Goal: Task Accomplishment & Management: Use online tool/utility

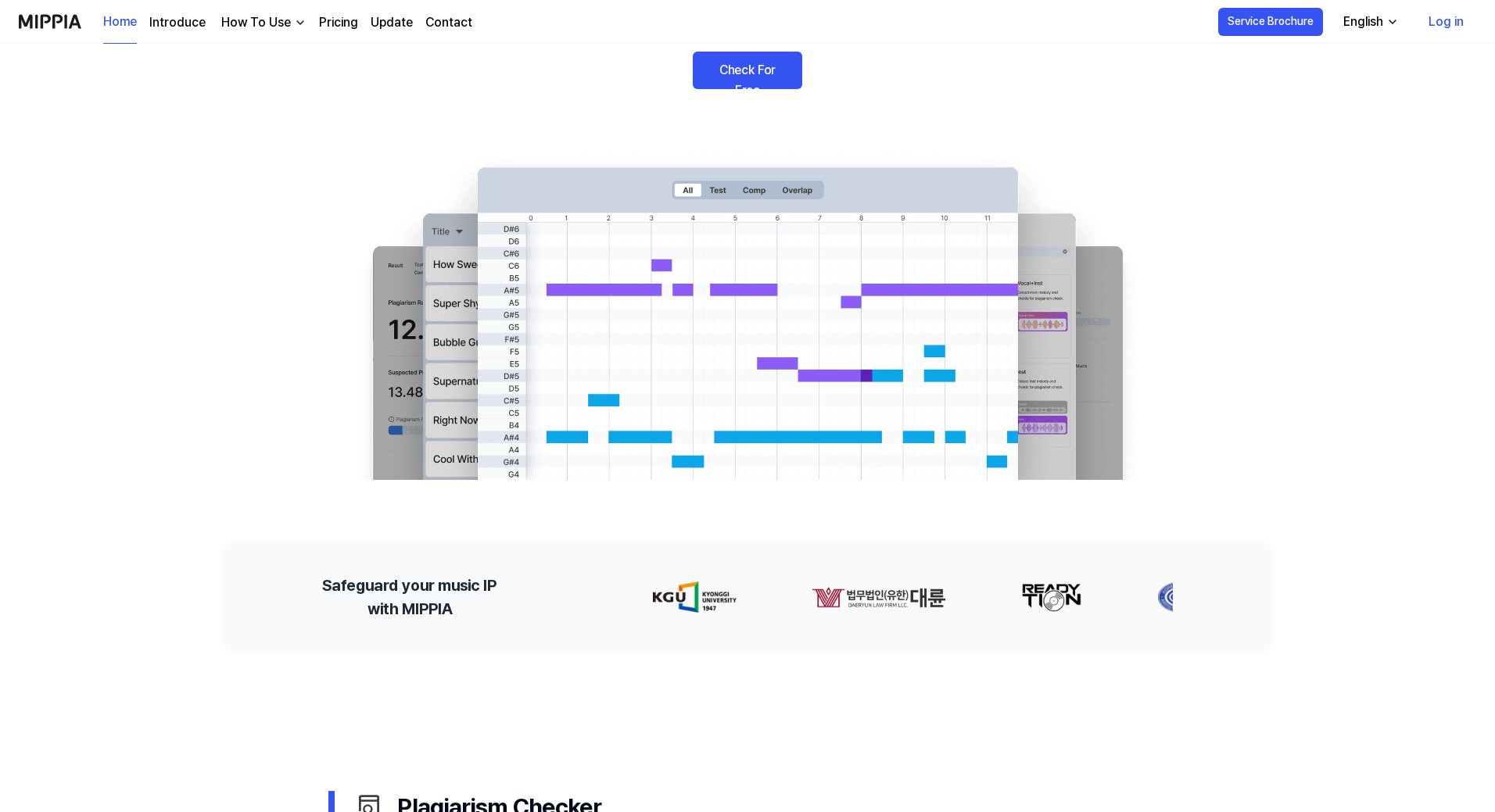
scroll to position [79, 0]
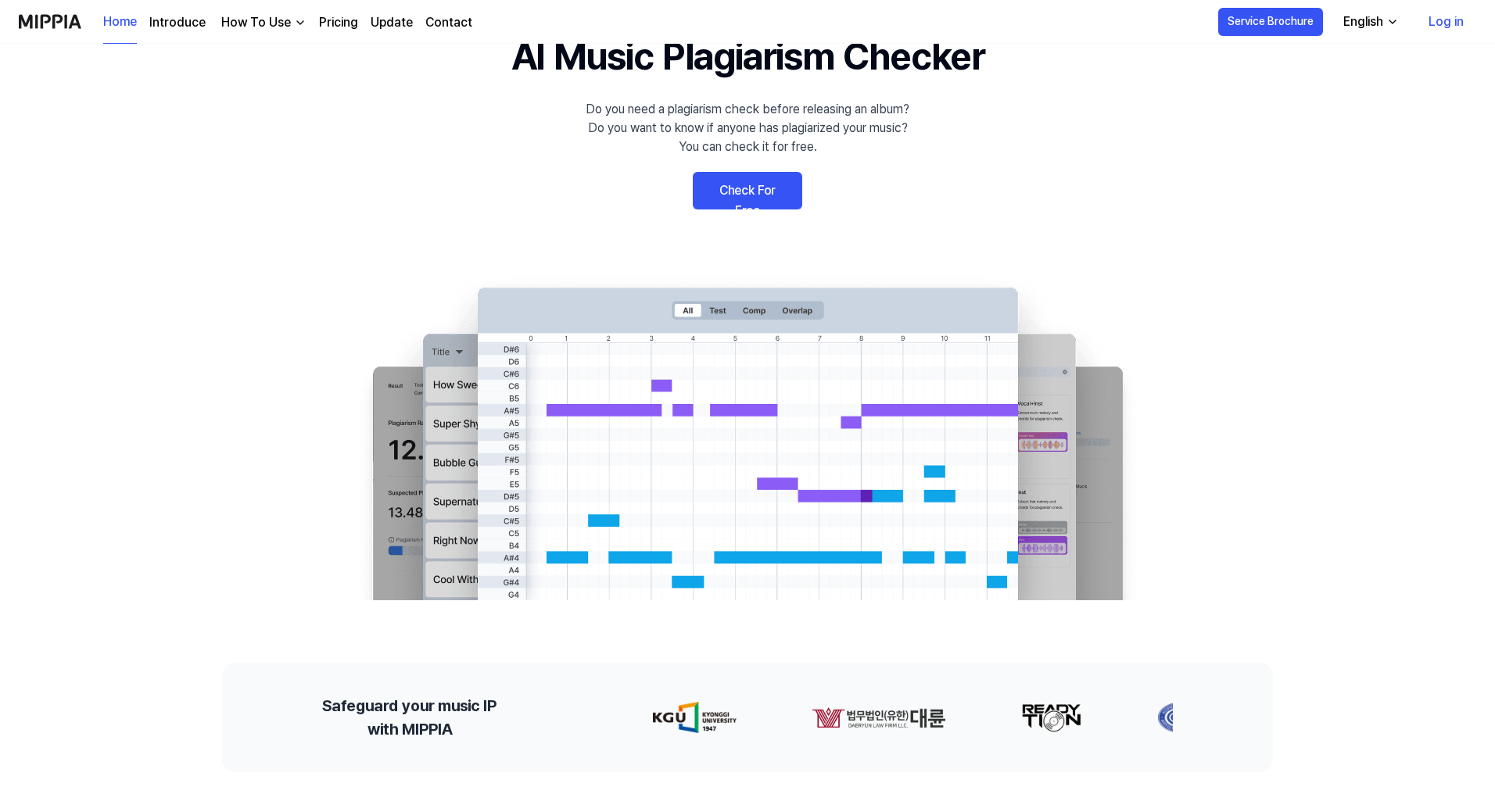
click at [764, 189] on link "Check For Free" at bounding box center [748, 191] width 109 height 38
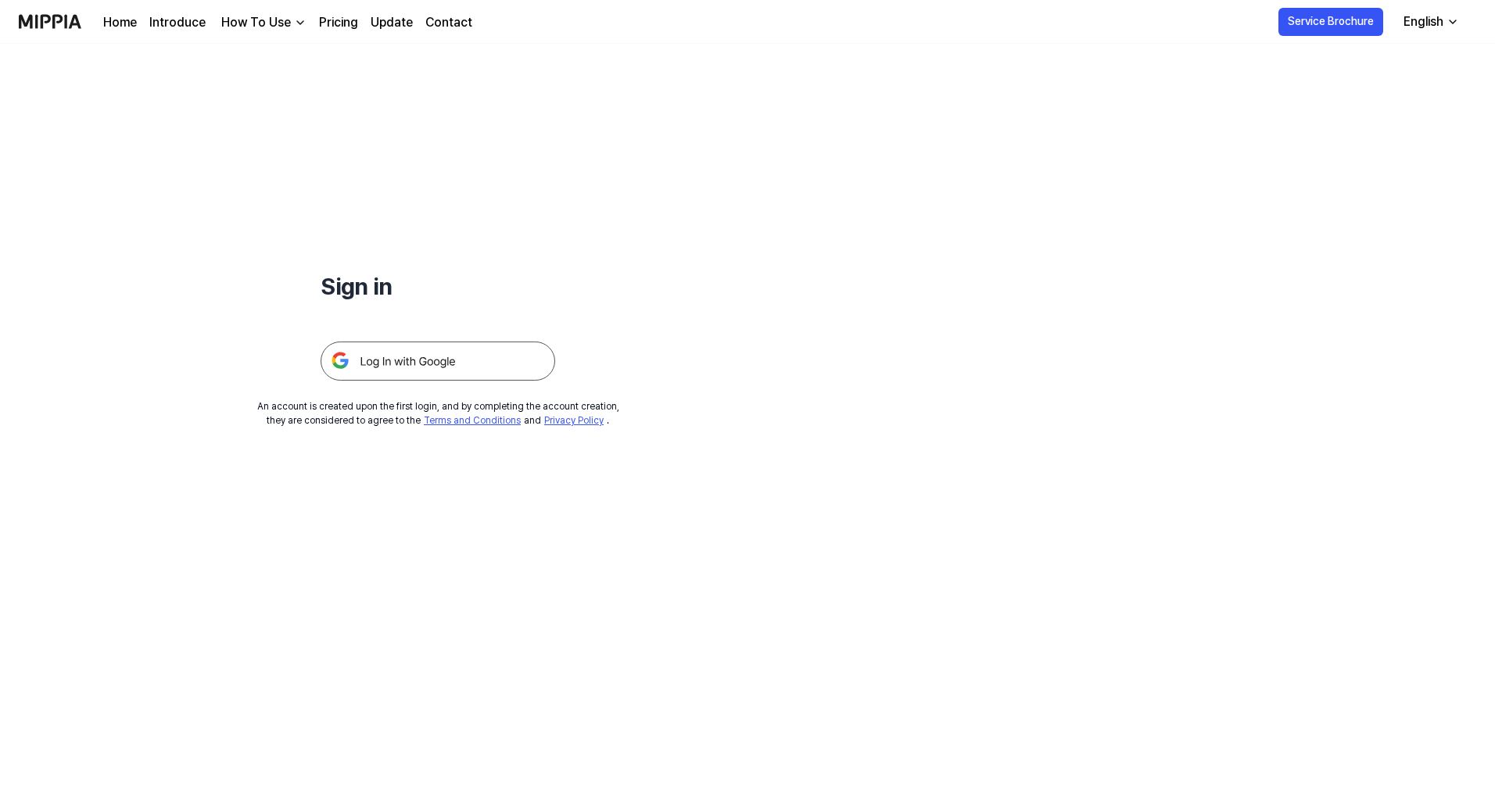
click at [435, 371] on img at bounding box center [438, 361] width 235 height 39
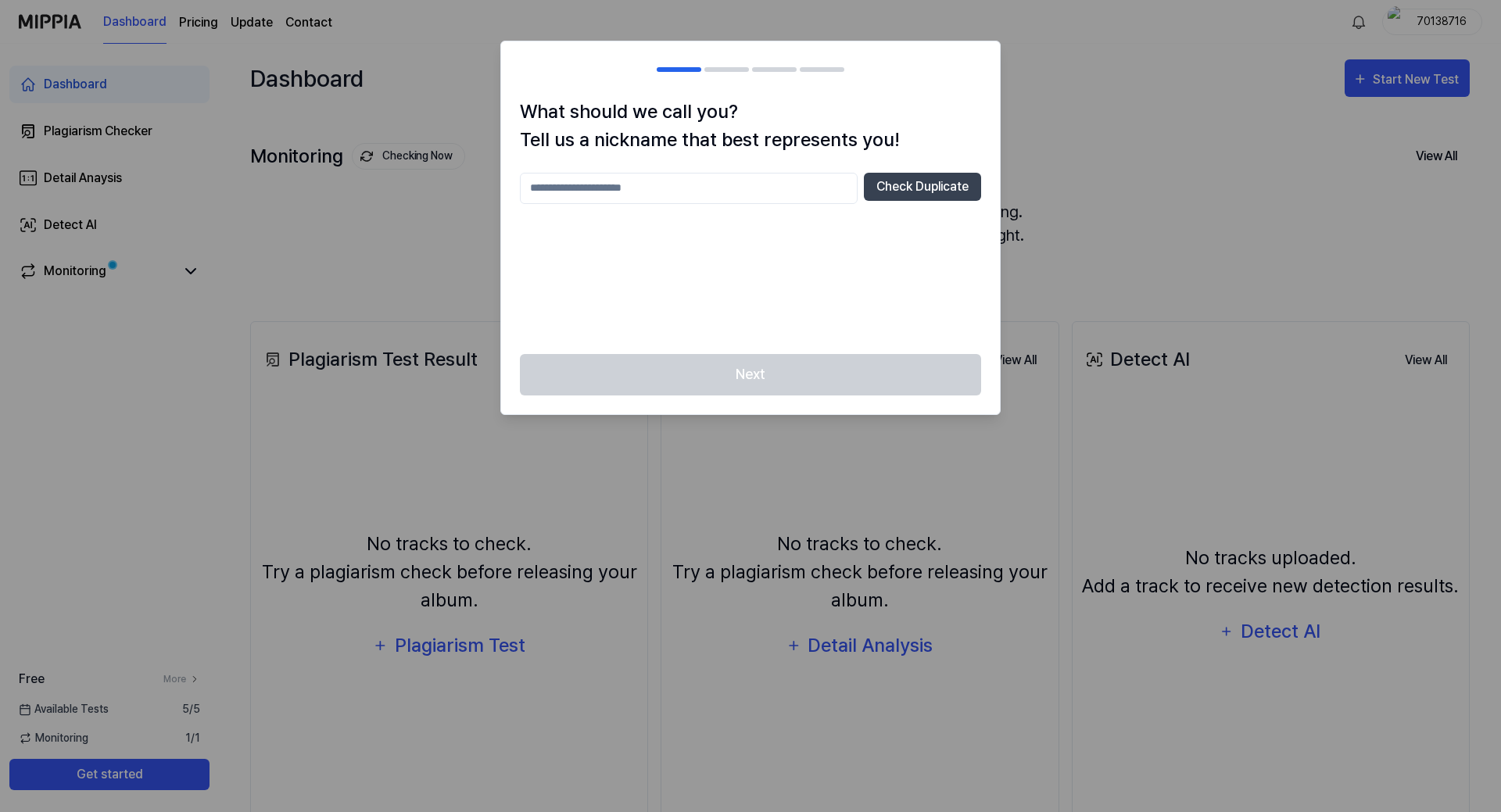
click at [600, 189] on input "text" at bounding box center [689, 188] width 338 height 31
type input "*"
type input "****"
click at [879, 188] on button "Check Duplicate" at bounding box center [922, 187] width 117 height 28
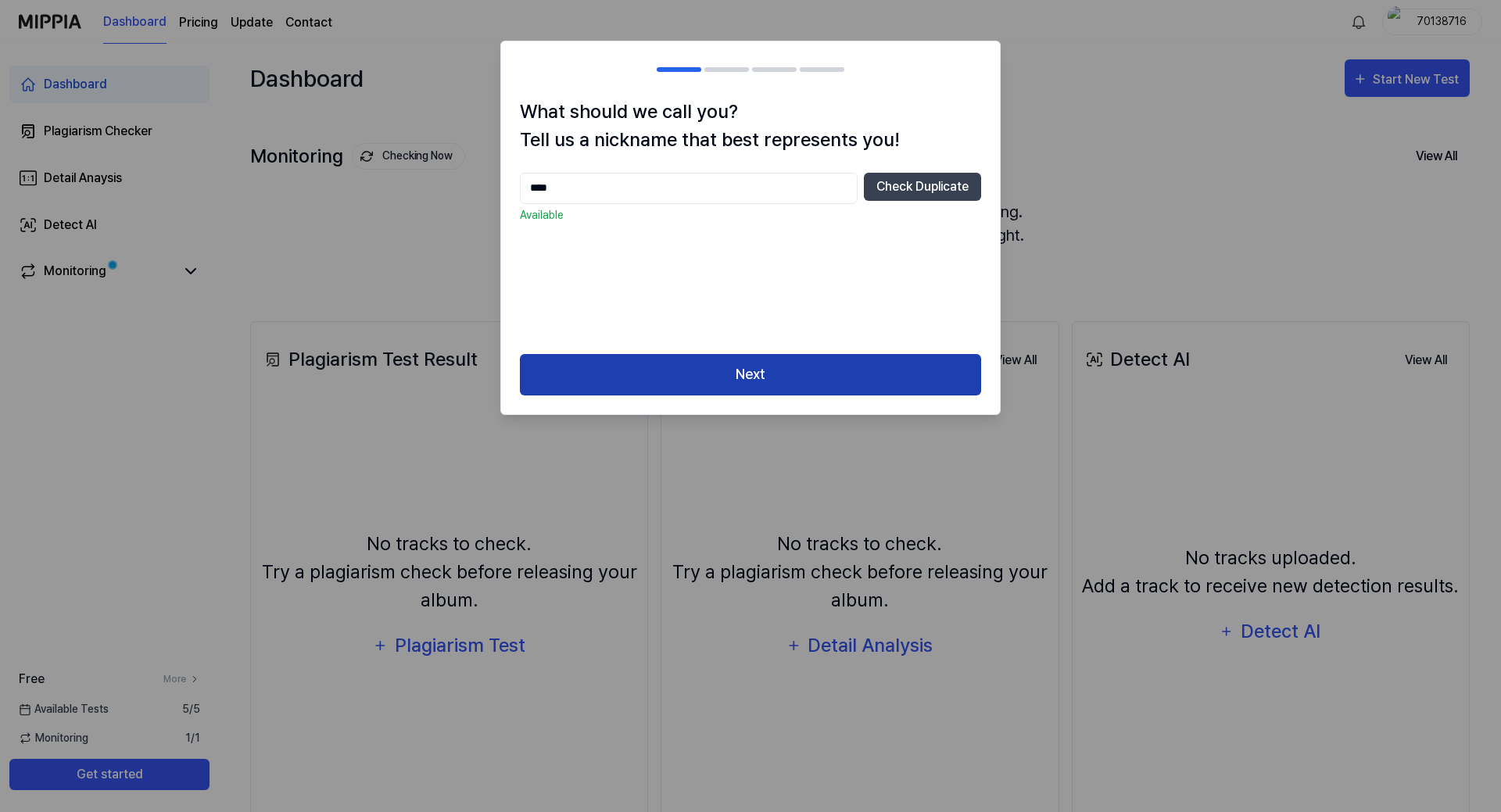
click at [724, 386] on button "Next" at bounding box center [750, 374] width 461 height 41
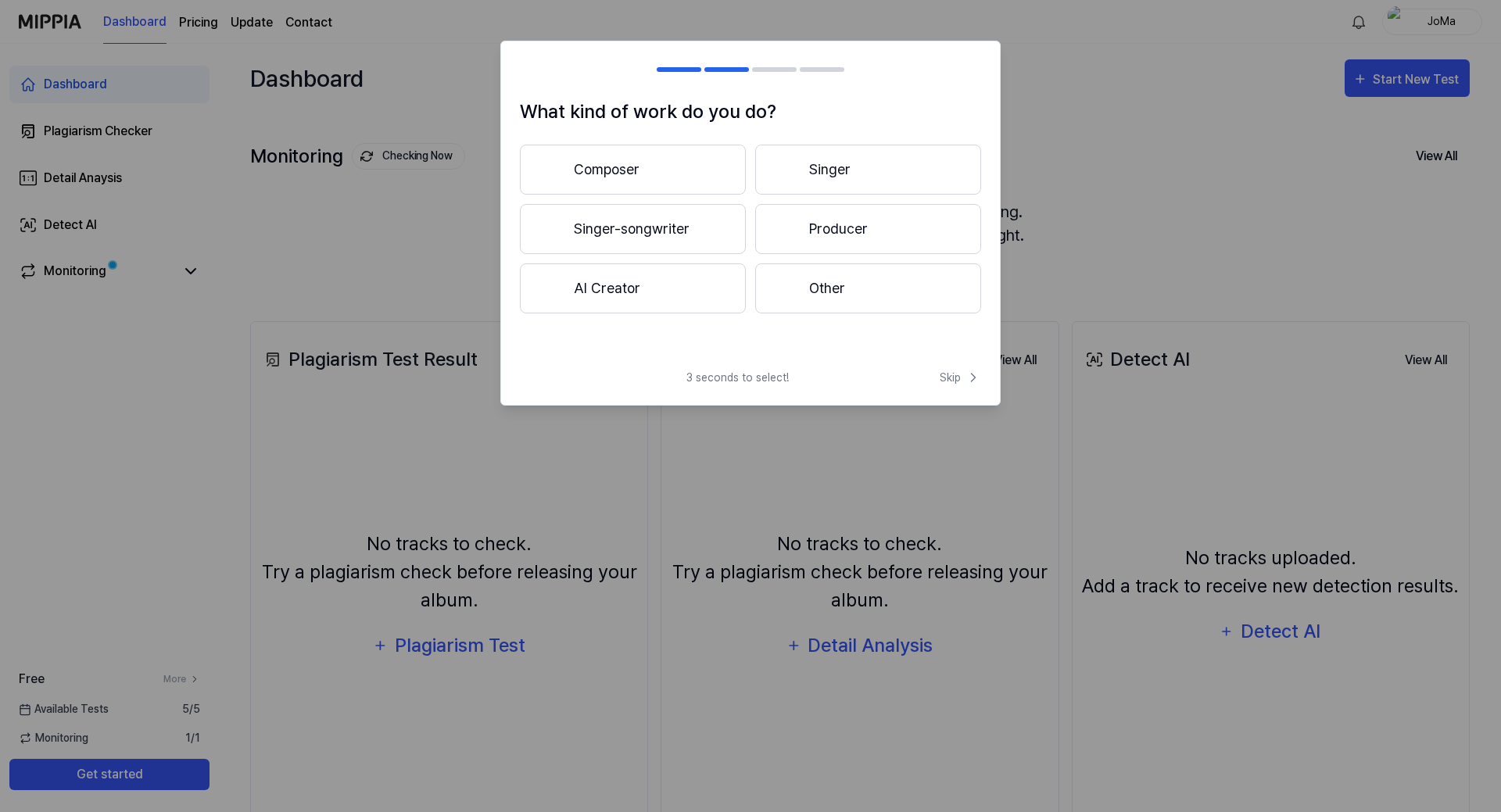
click at [622, 294] on button "AI Creator" at bounding box center [633, 288] width 226 height 50
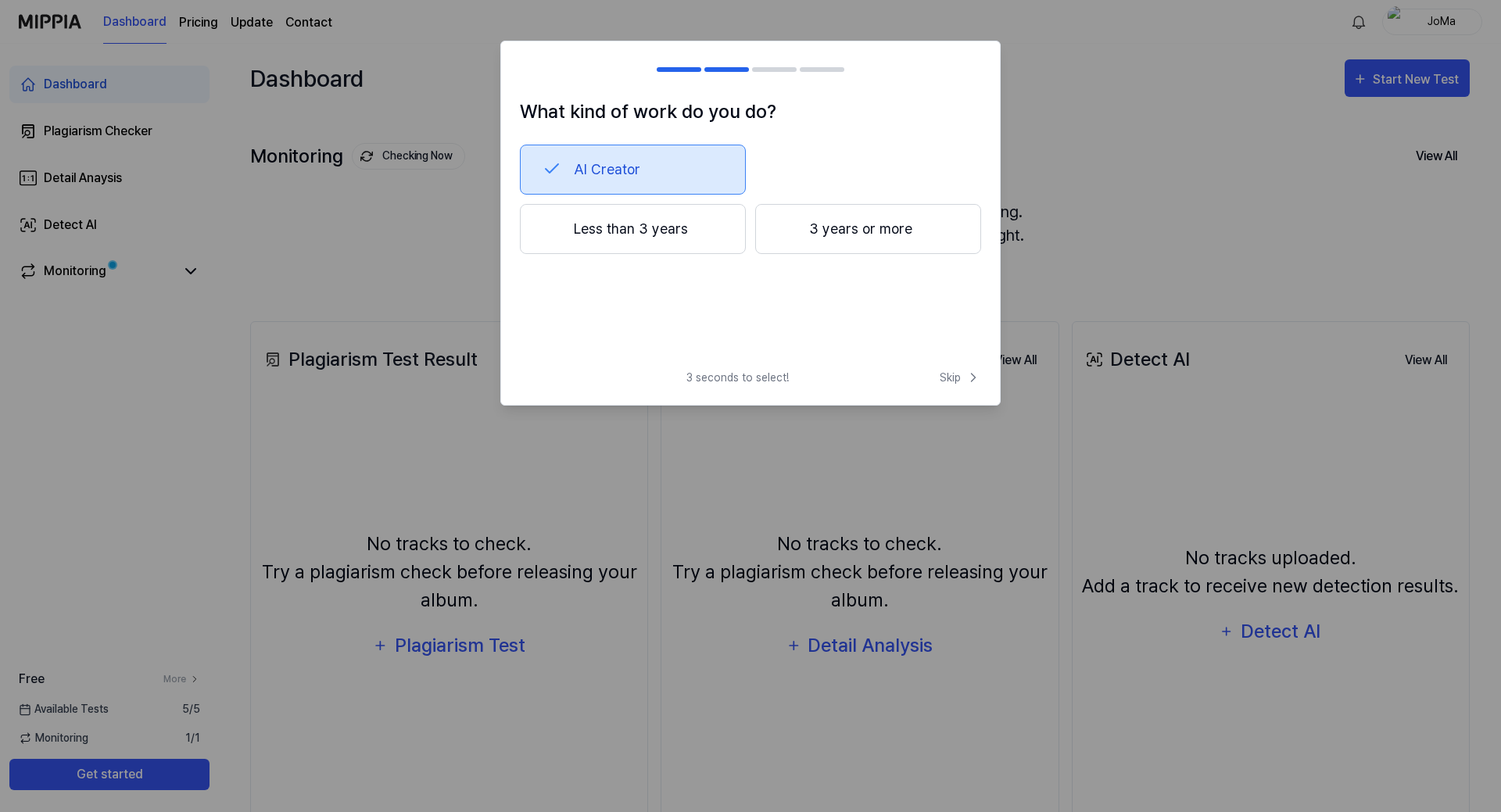
click at [678, 230] on button "Less than 3 years" at bounding box center [633, 229] width 226 height 50
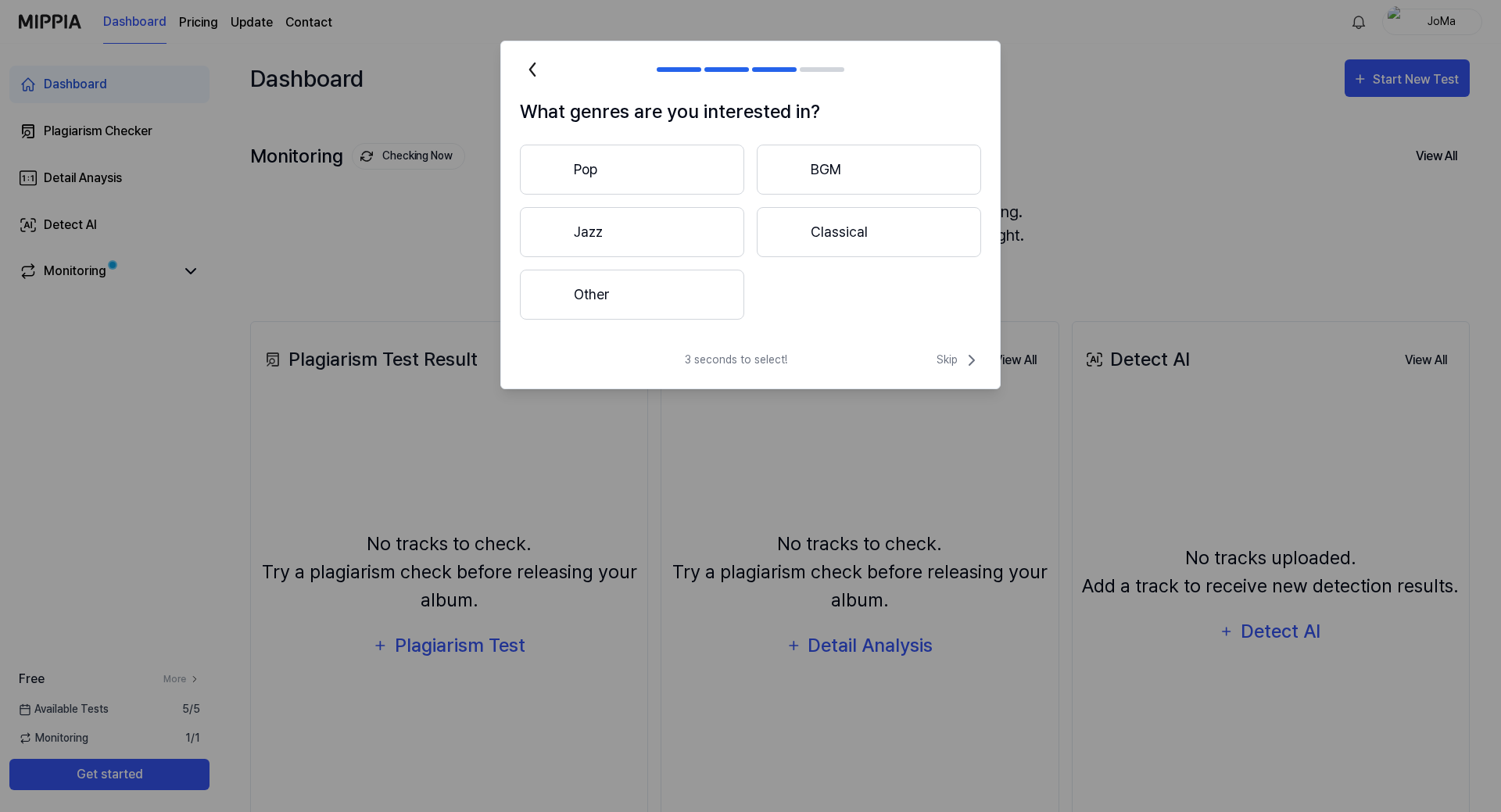
click at [695, 289] on button "Other" at bounding box center [632, 294] width 224 height 50
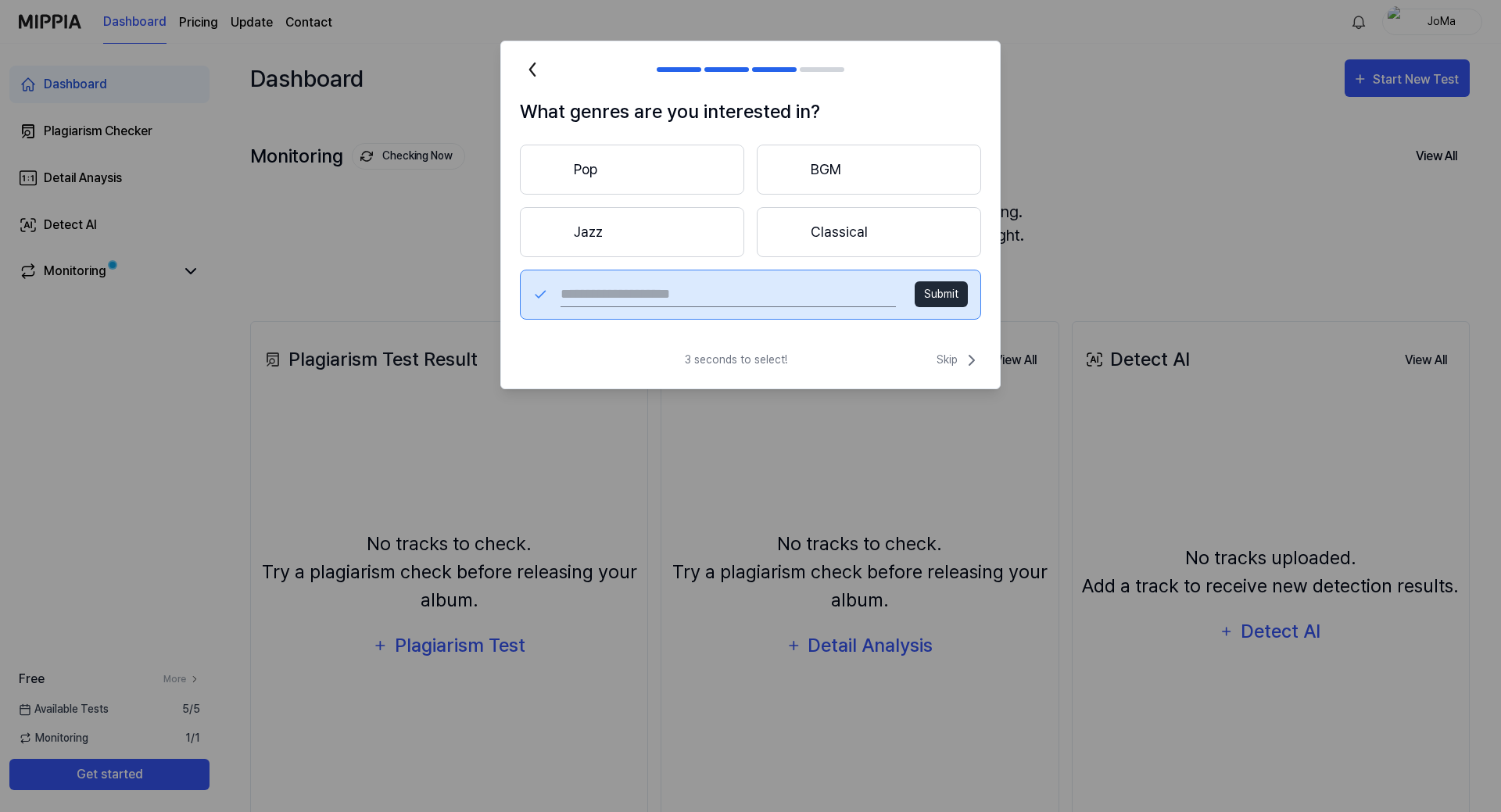
click at [623, 180] on button "Pop" at bounding box center [632, 169] width 224 height 50
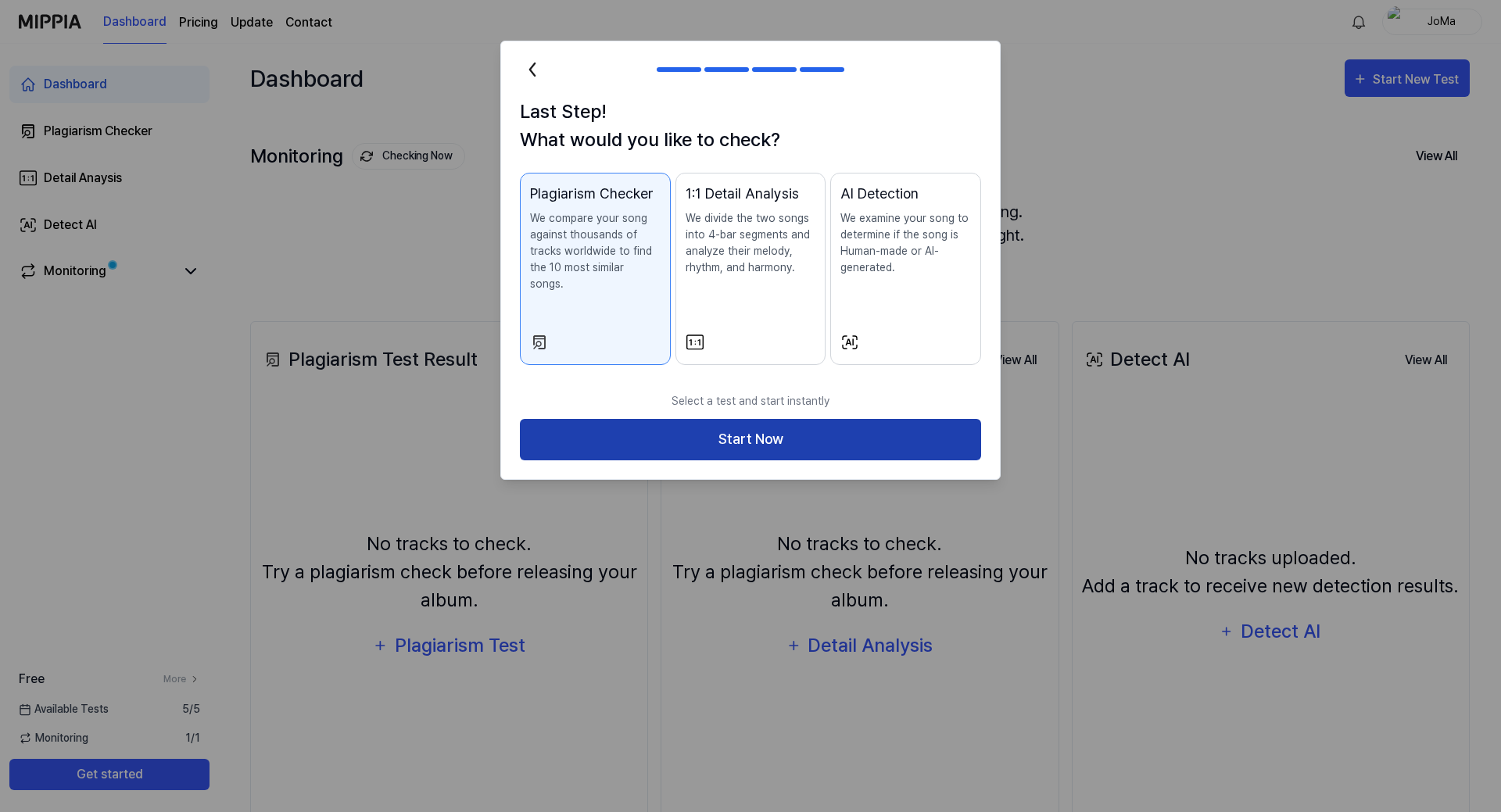
click at [731, 423] on button "Start Now" at bounding box center [750, 440] width 461 height 41
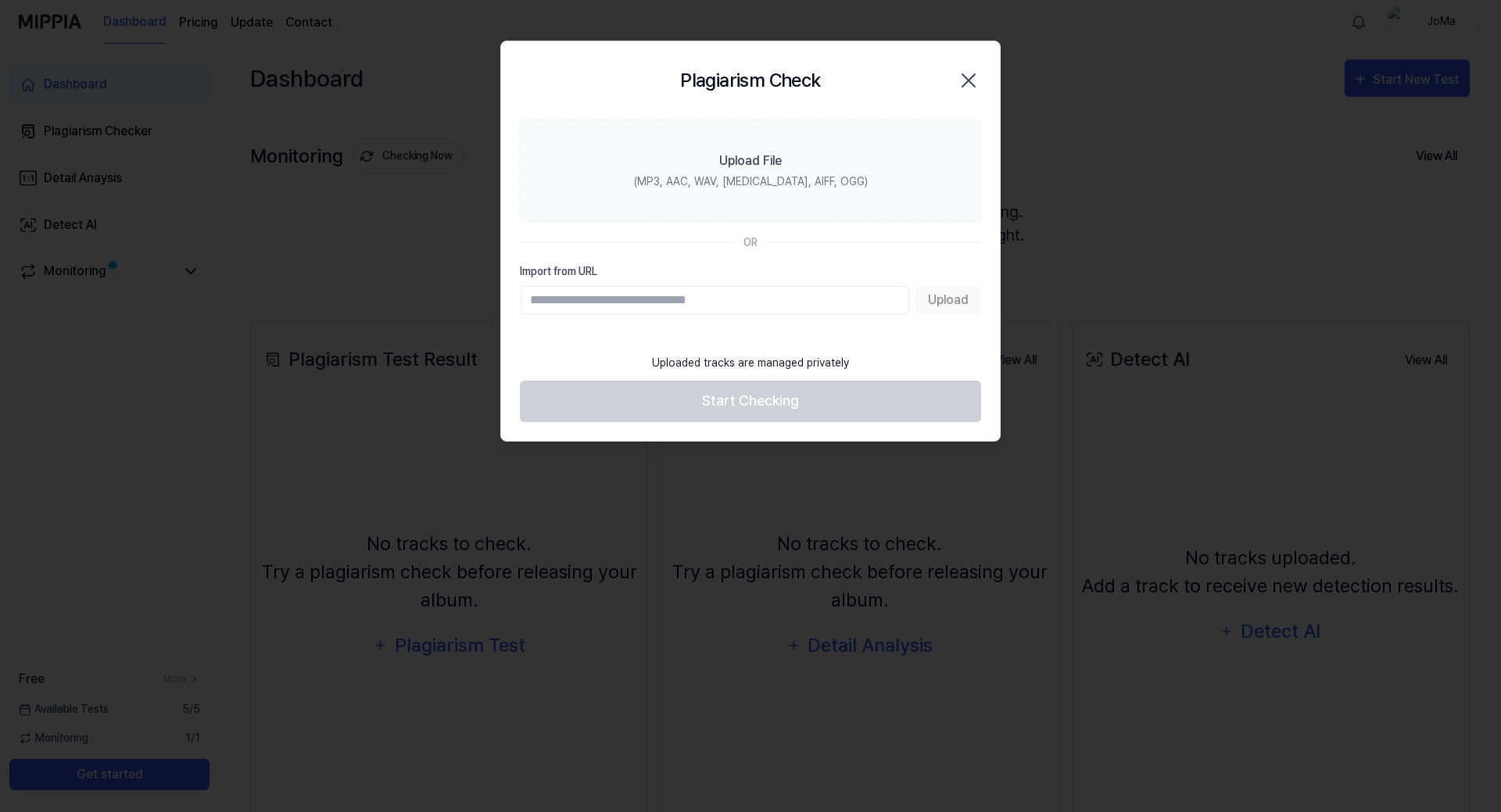
paste input "**********"
type input "**********"
click at [945, 299] on button "Upload" at bounding box center [948, 300] width 65 height 28
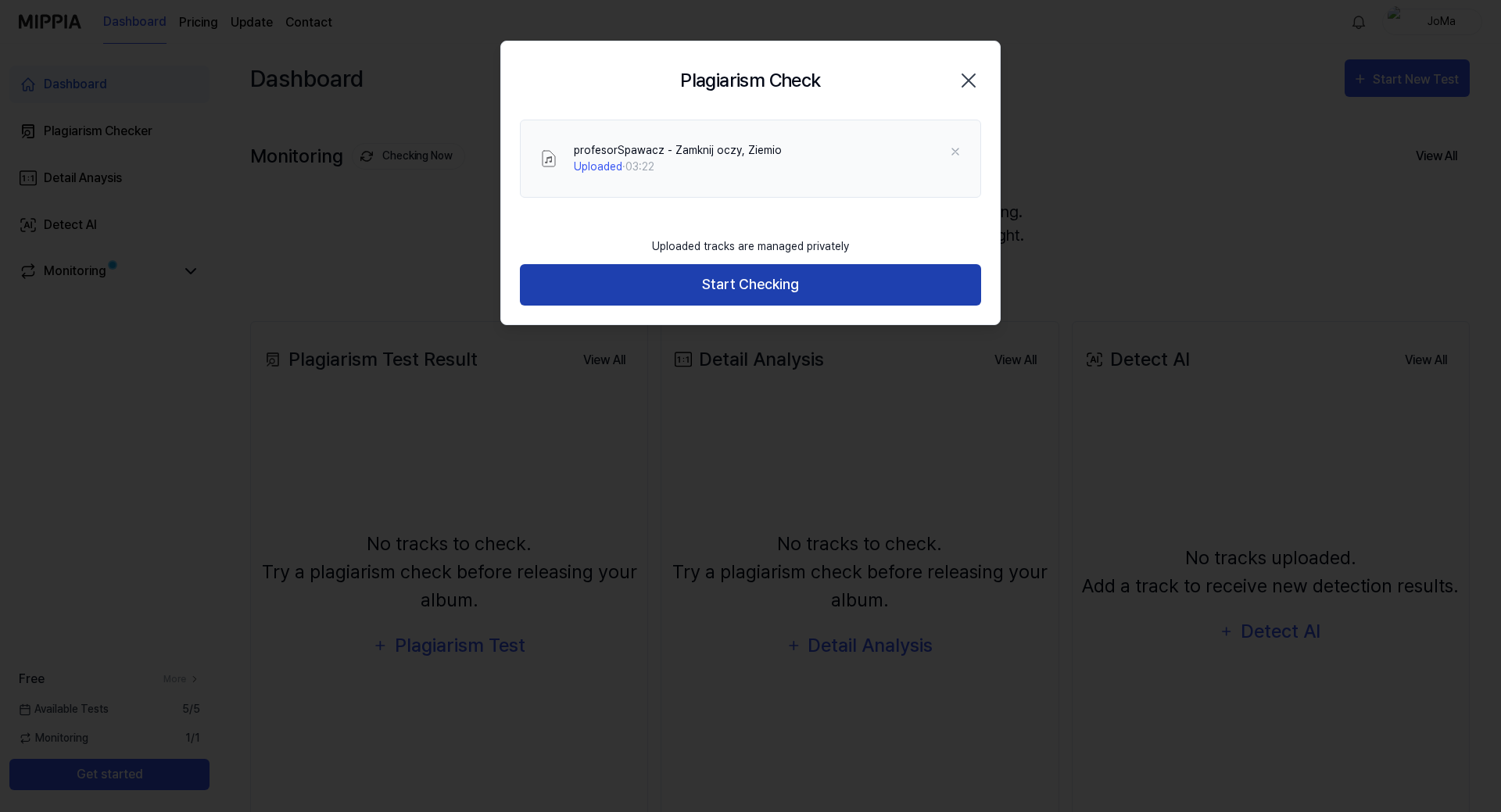
click at [779, 282] on button "Start Checking" at bounding box center [750, 284] width 461 height 41
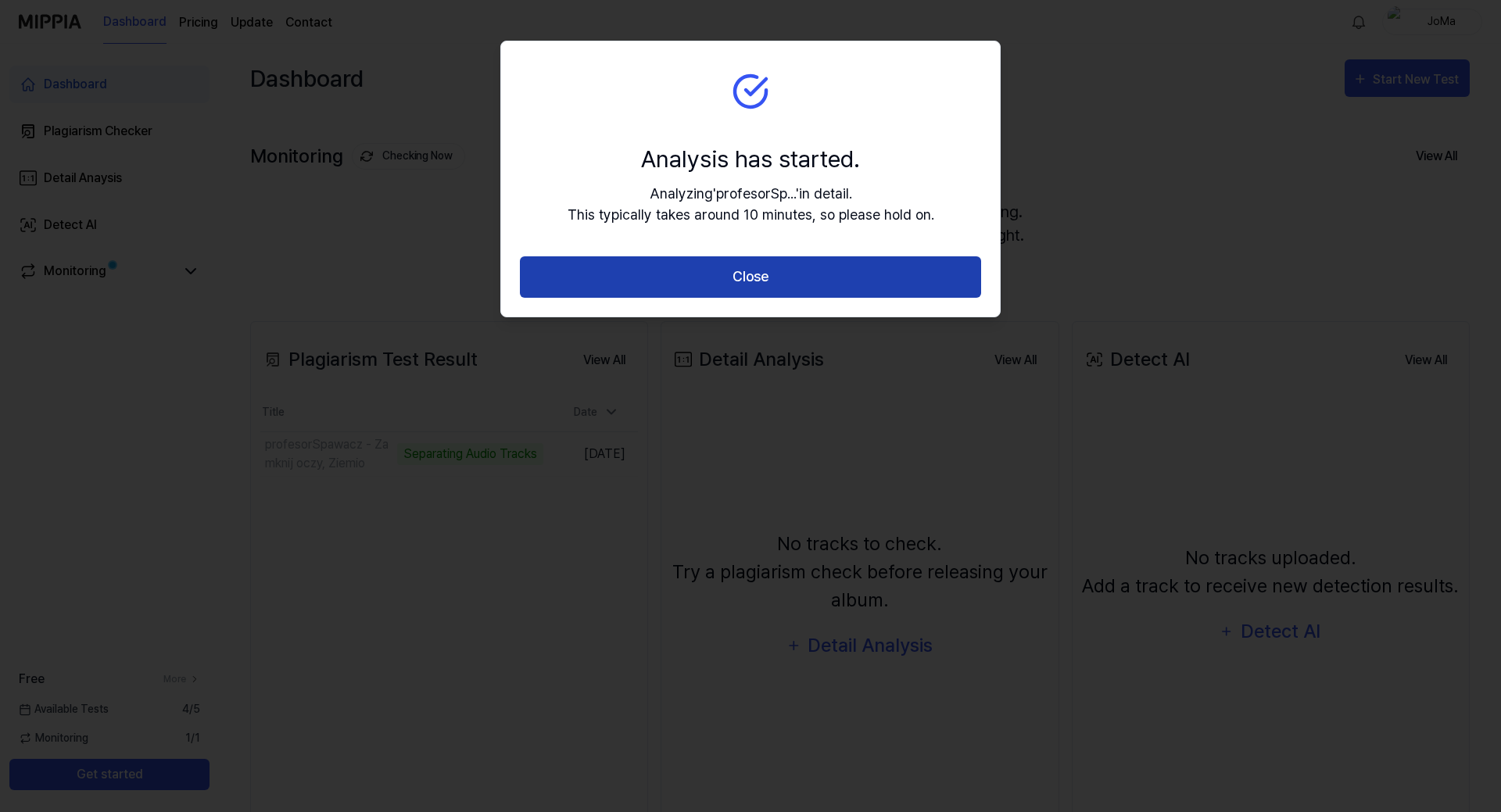
click at [822, 274] on button "Close" at bounding box center [750, 276] width 461 height 41
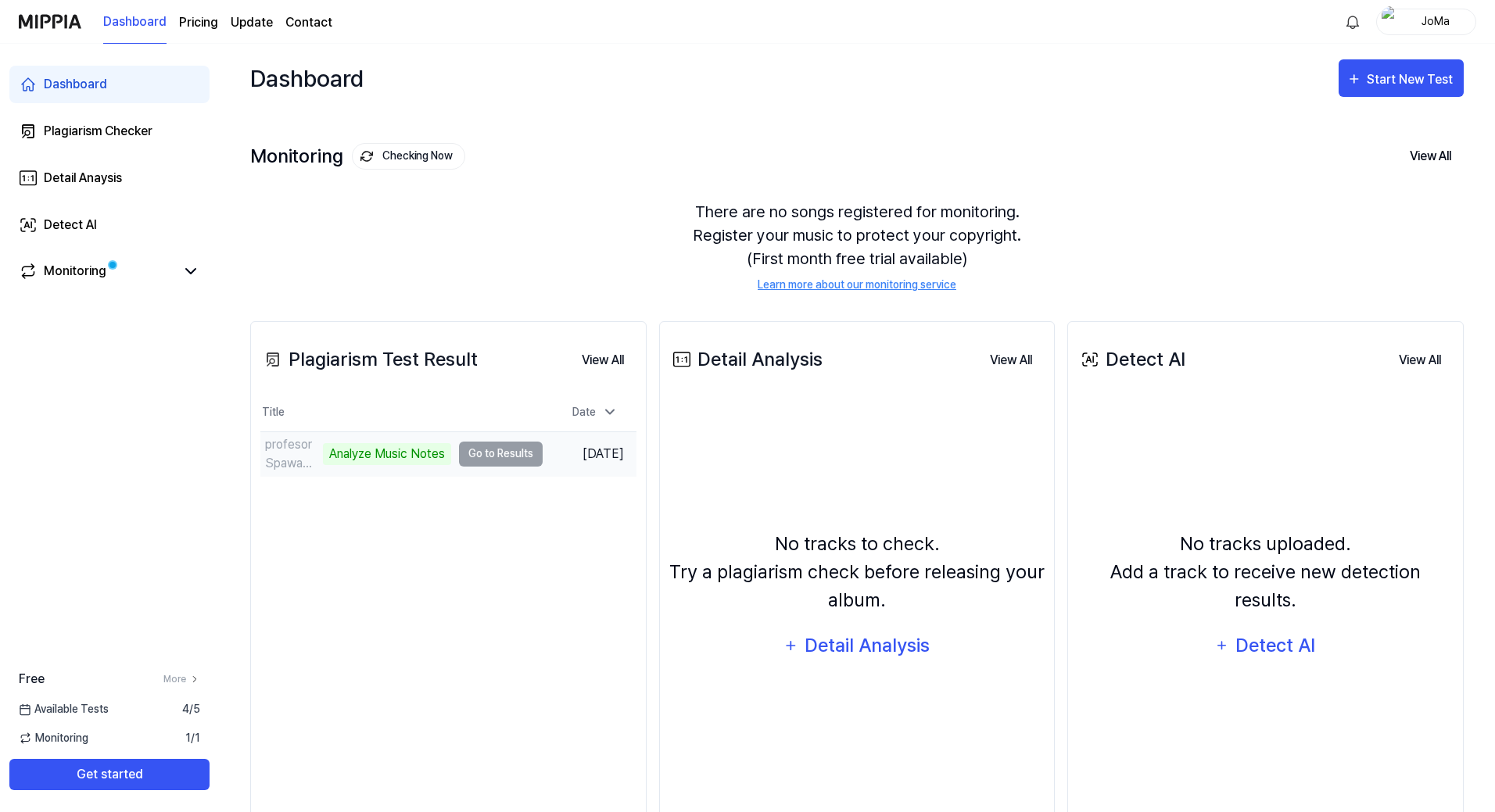
click at [511, 455] on td "profesorSpawacz - Zamknij oczy, Ziemio Analyze Music Notes Go to Results" at bounding box center [402, 455] width 283 height 44
click at [100, 274] on div "Monitoring" at bounding box center [75, 271] width 63 height 19
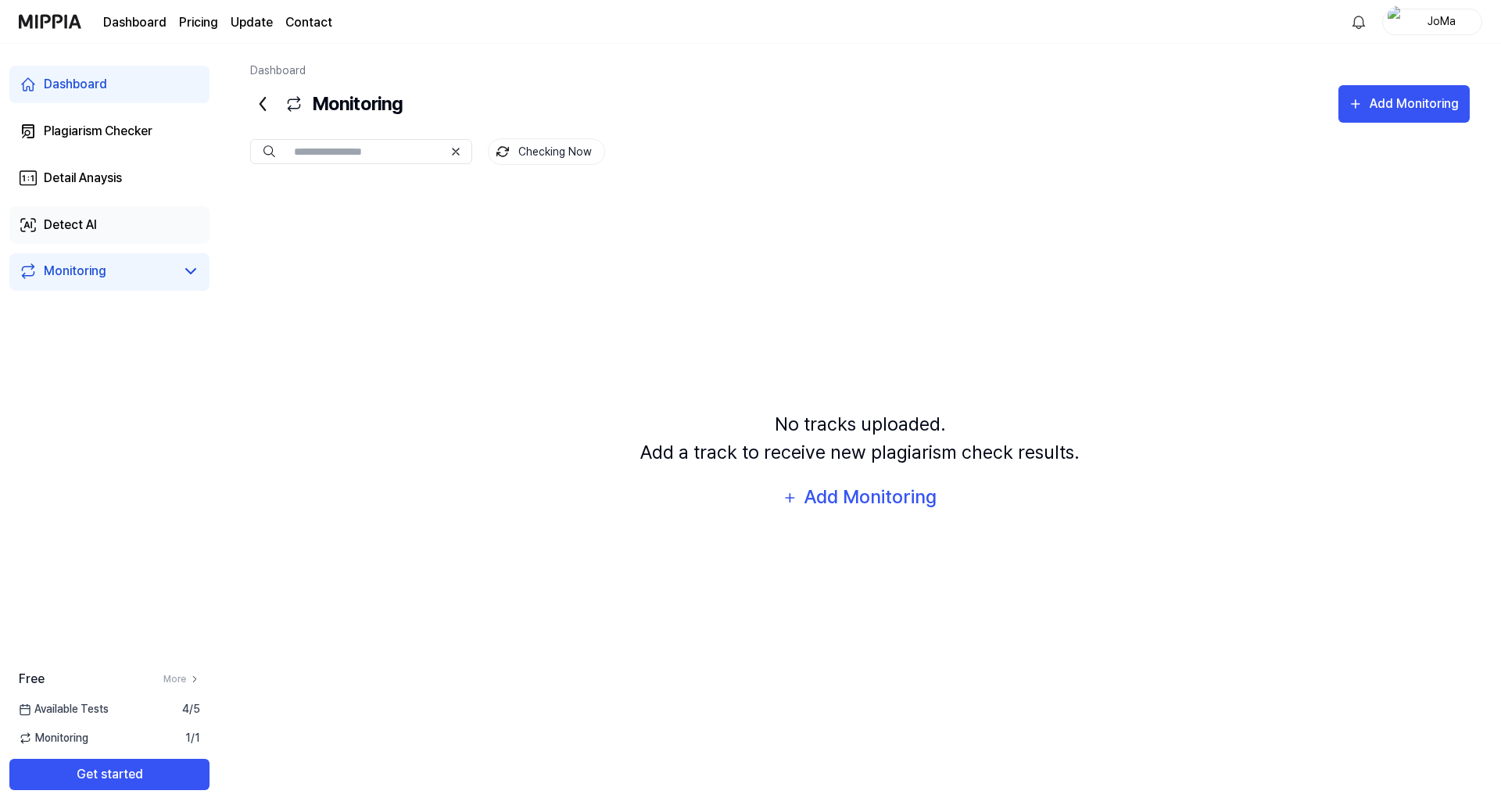
click at [65, 224] on div "Detect AI" at bounding box center [71, 224] width 53 height 19
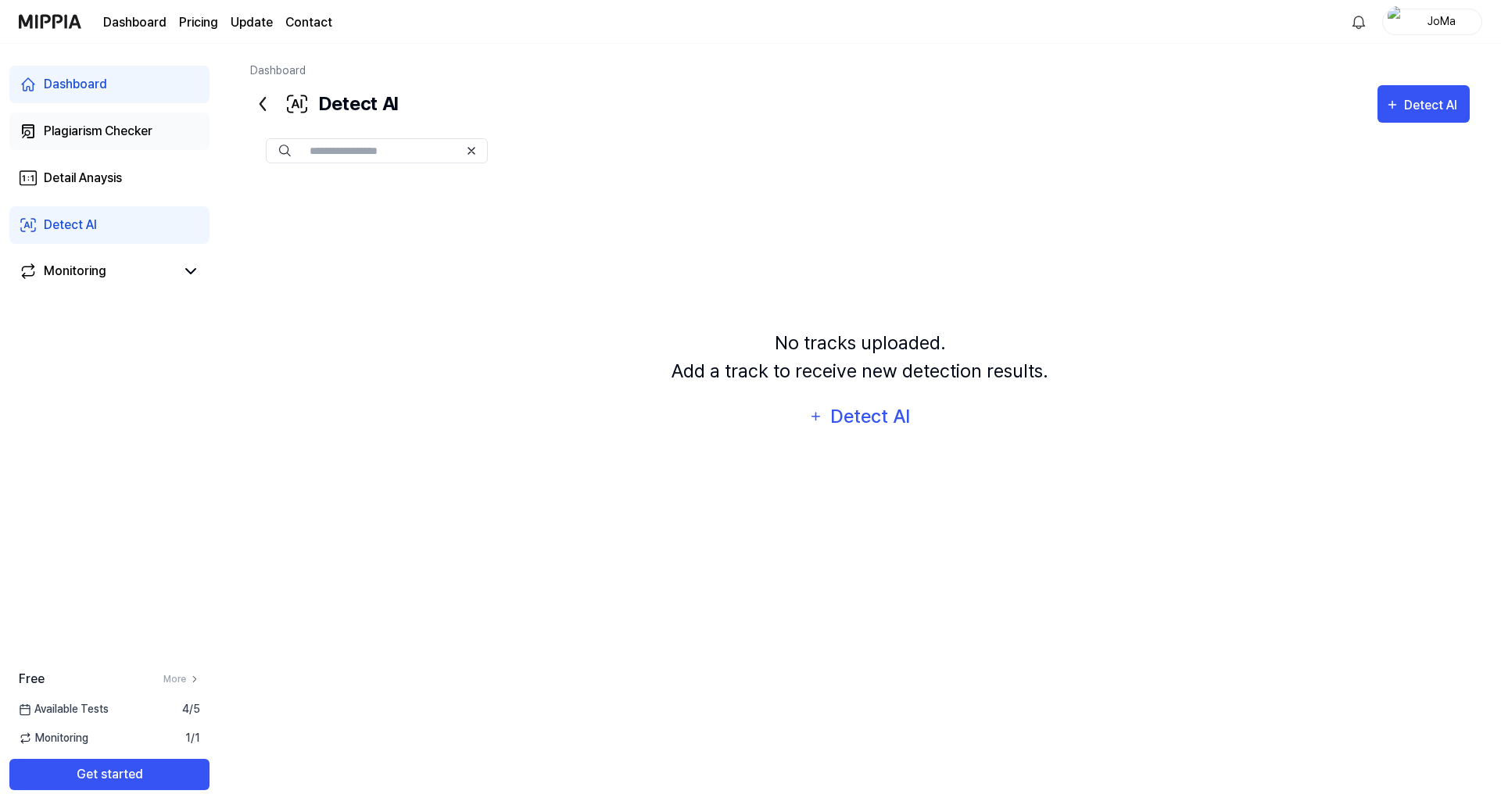
click at [125, 132] on div "Plagiarism Checker" at bounding box center [98, 131] width 109 height 19
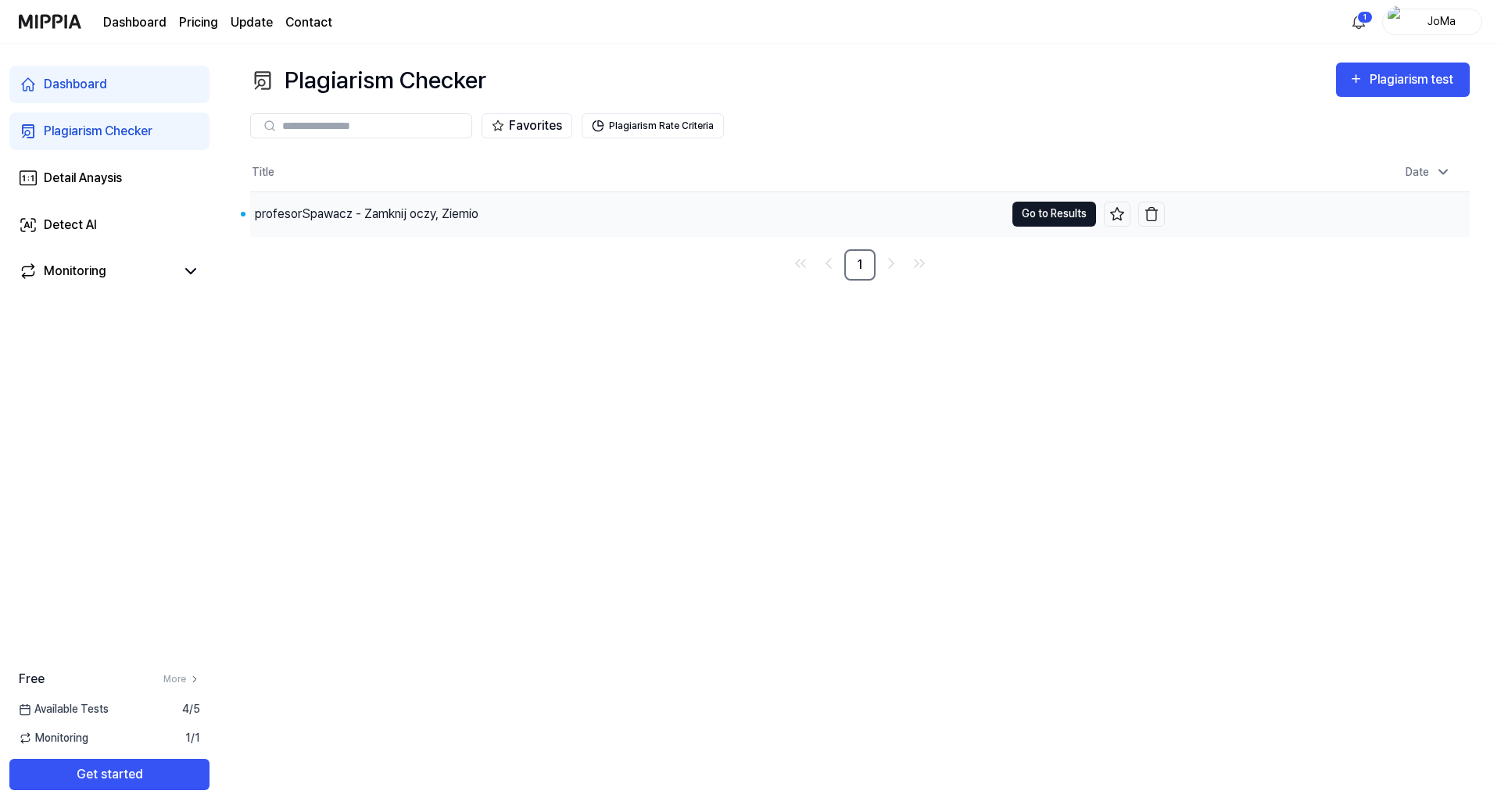
click at [1041, 216] on button "Go to Results" at bounding box center [1054, 214] width 84 height 25
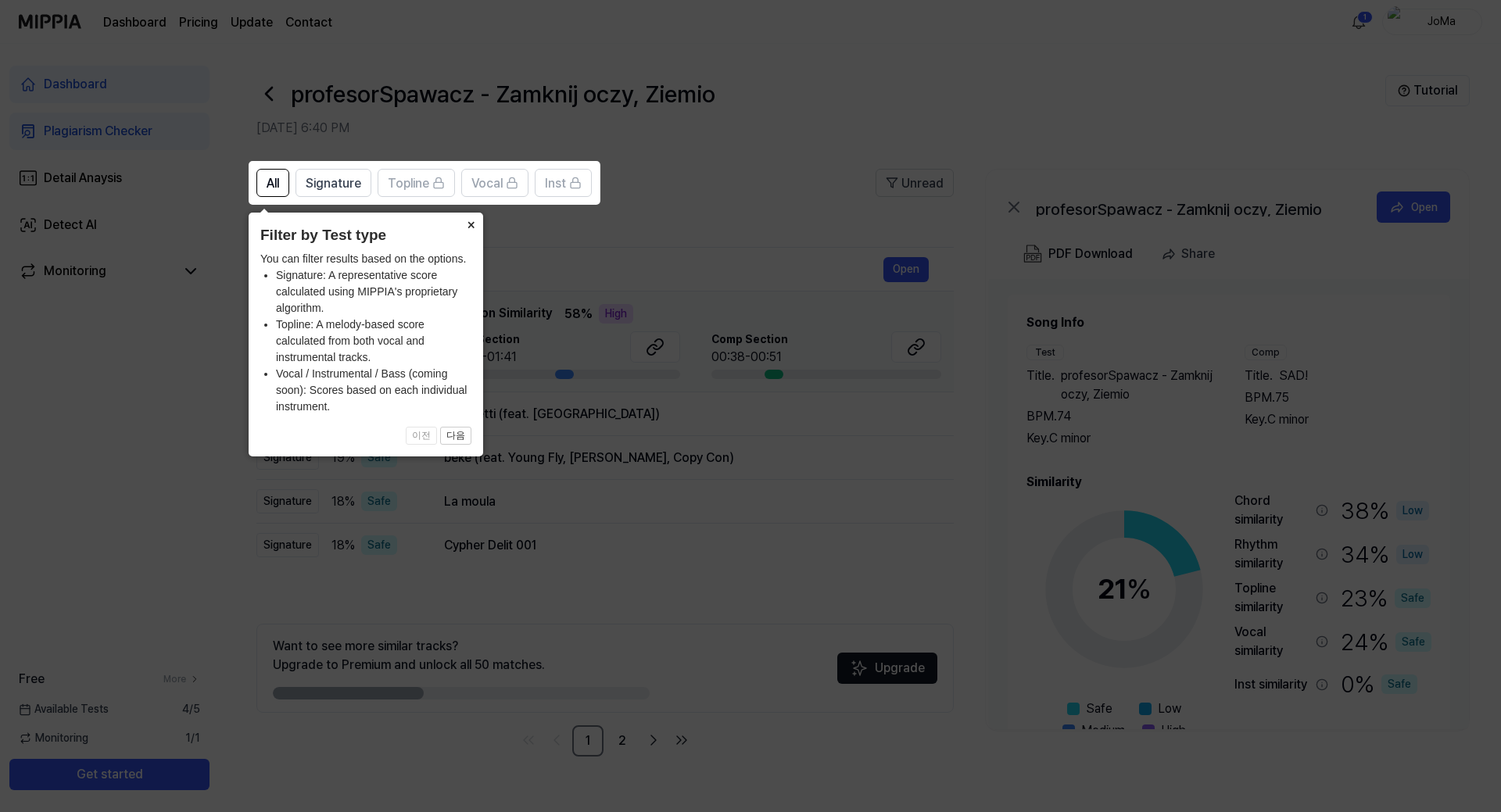
click at [465, 222] on button "×" at bounding box center [471, 223] width 25 height 22
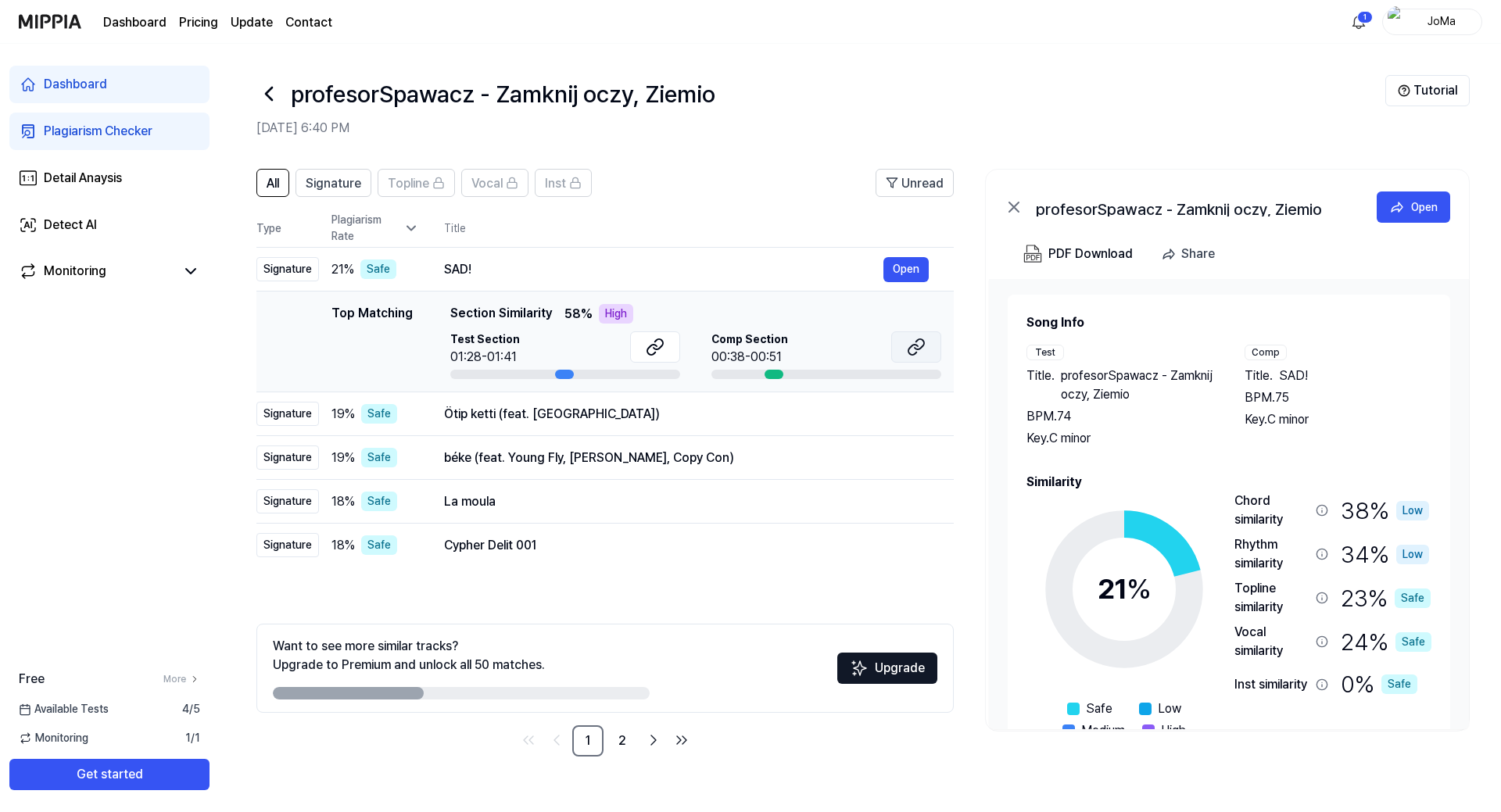
click at [920, 349] on icon at bounding box center [919, 344] width 10 height 11
click at [652, 344] on icon at bounding box center [654, 347] width 19 height 19
click at [502, 275] on div "SAD!" at bounding box center [664, 269] width 440 height 19
click at [892, 264] on button "Open" at bounding box center [906, 269] width 45 height 25
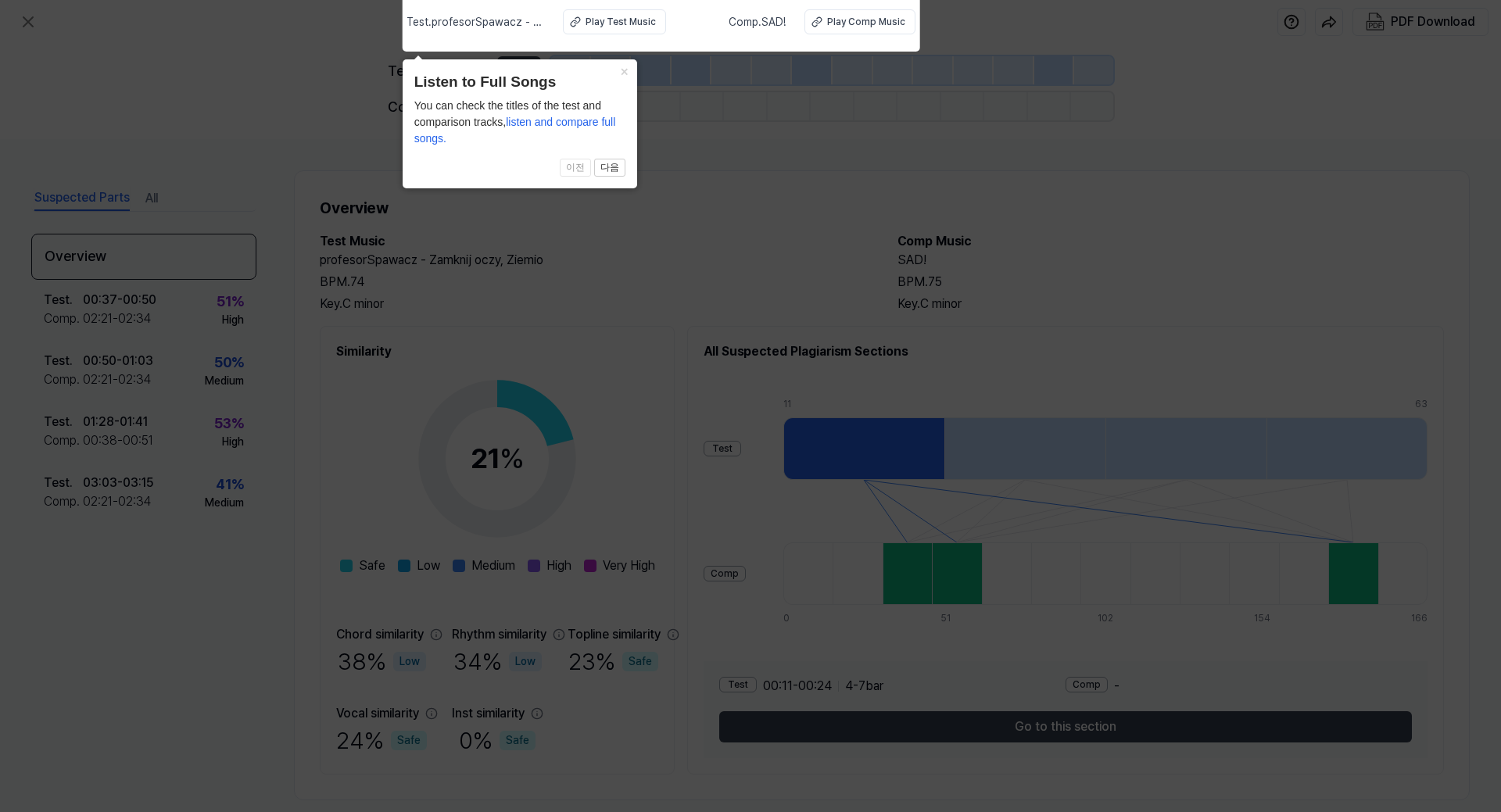
click at [537, 251] on icon at bounding box center [750, 402] width 1501 height 820
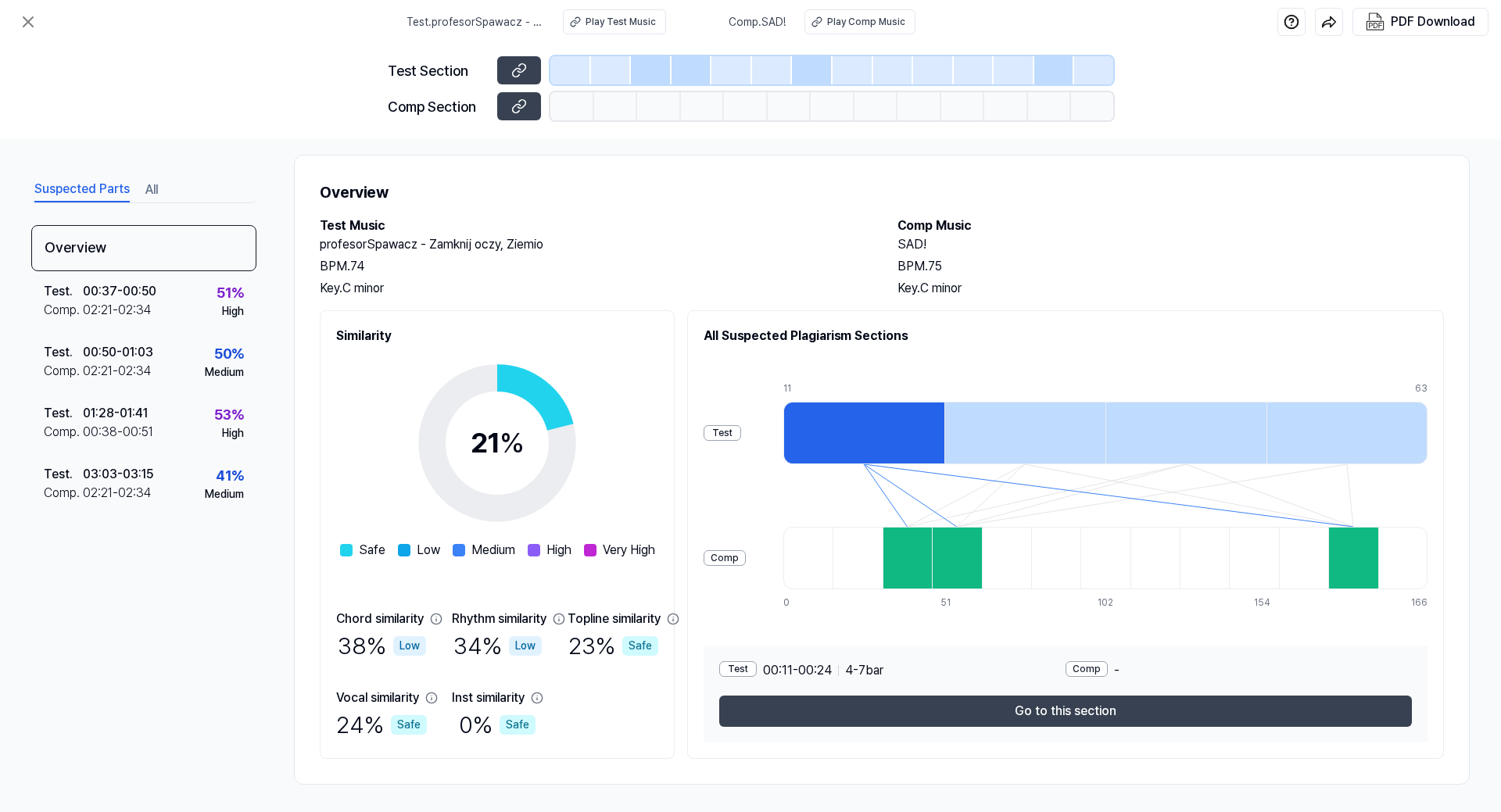
scroll to position [19, 0]
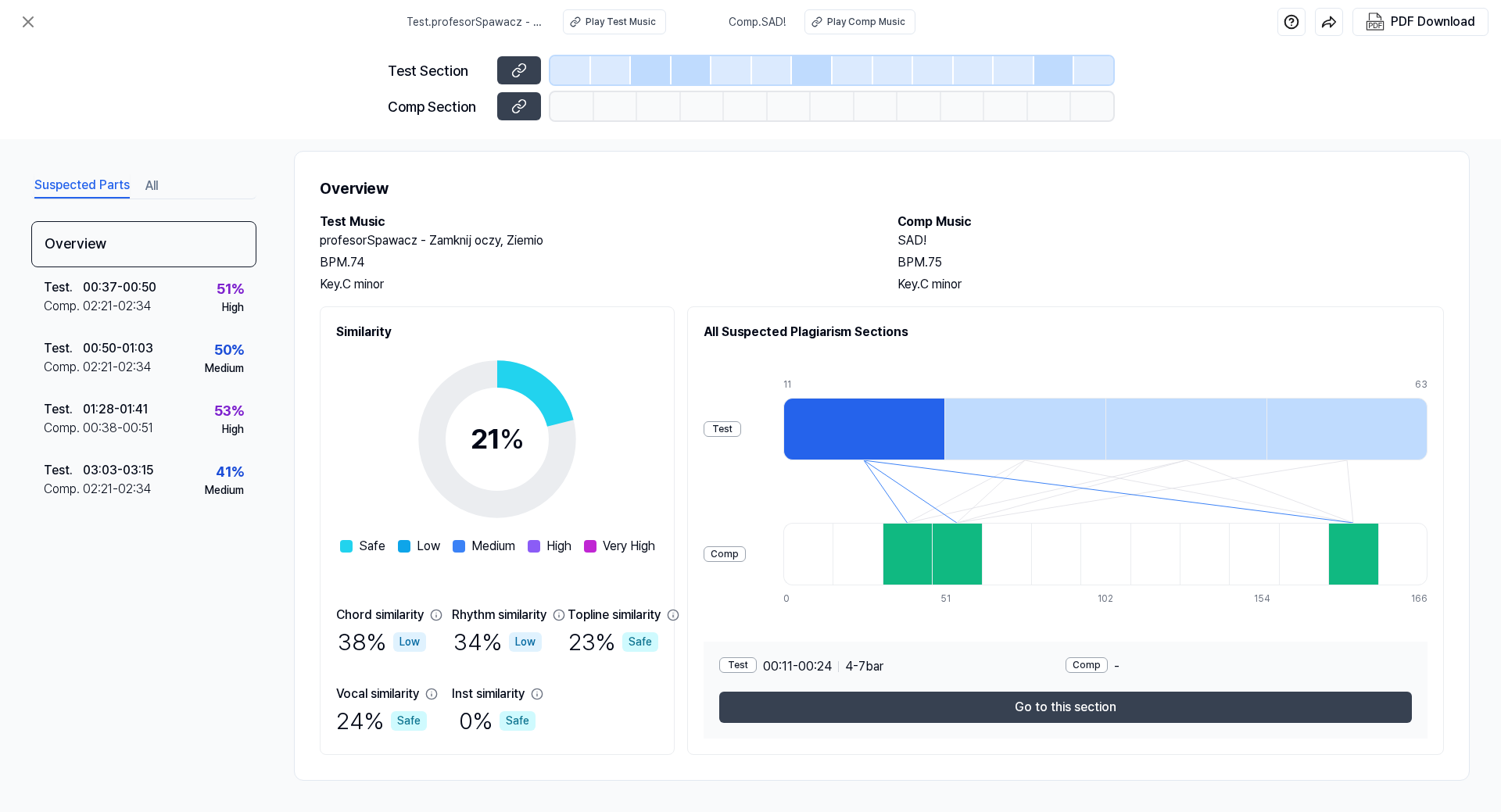
click at [932, 556] on div at bounding box center [908, 553] width 49 height 63
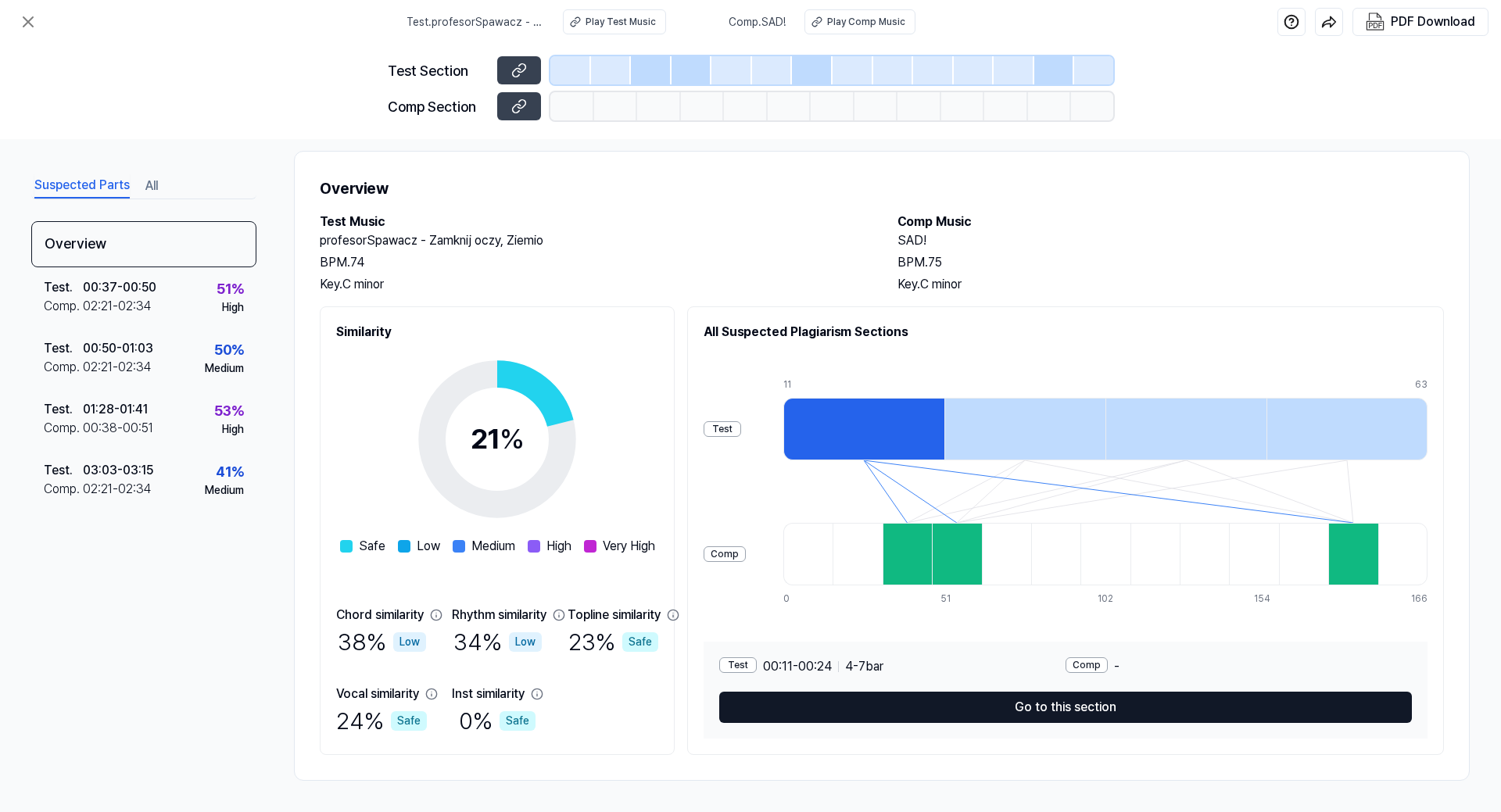
click at [1027, 713] on button "Go to this section" at bounding box center [1066, 707] width 693 height 31
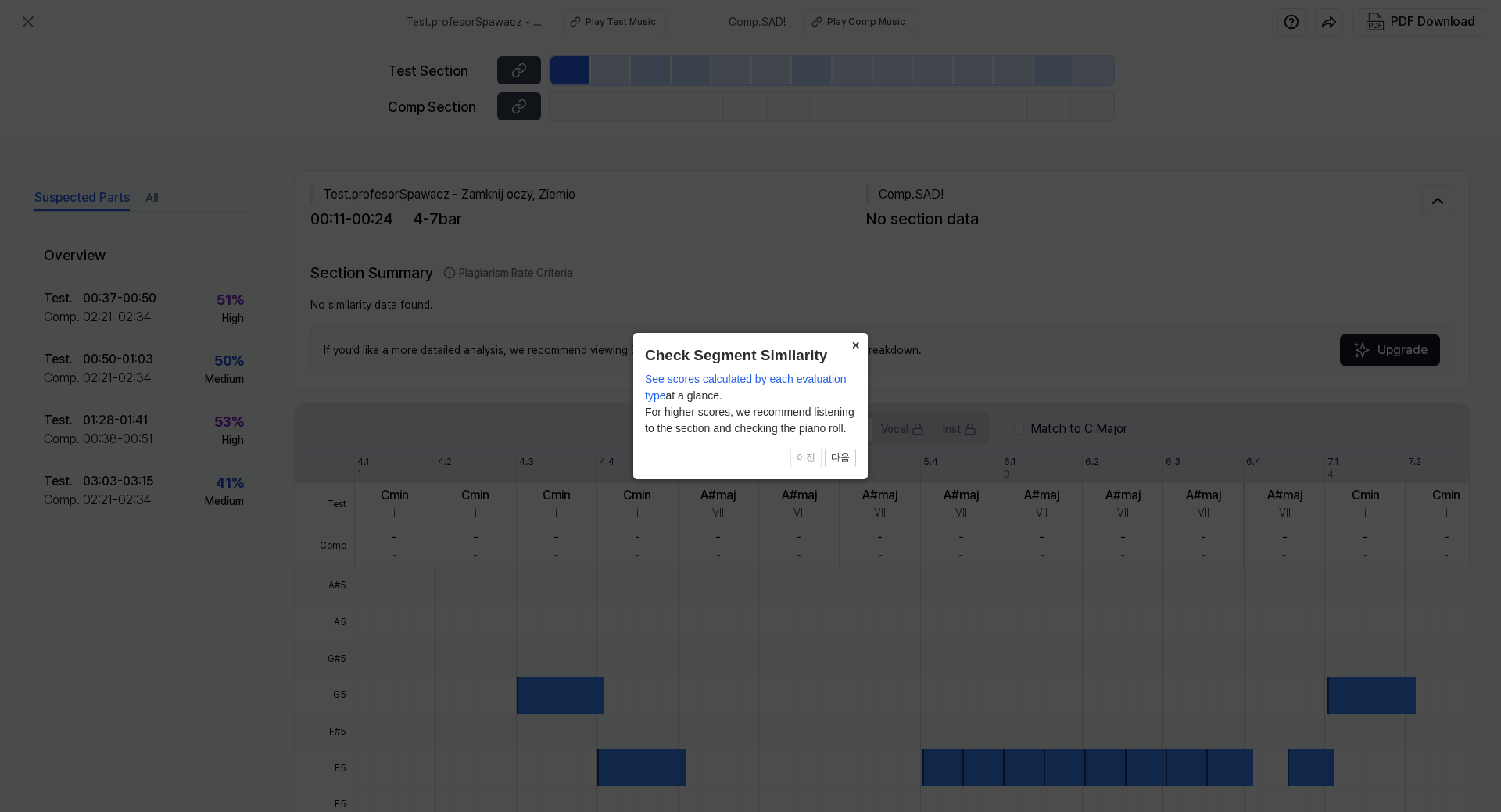
click at [855, 349] on button "×" at bounding box center [856, 343] width 25 height 22
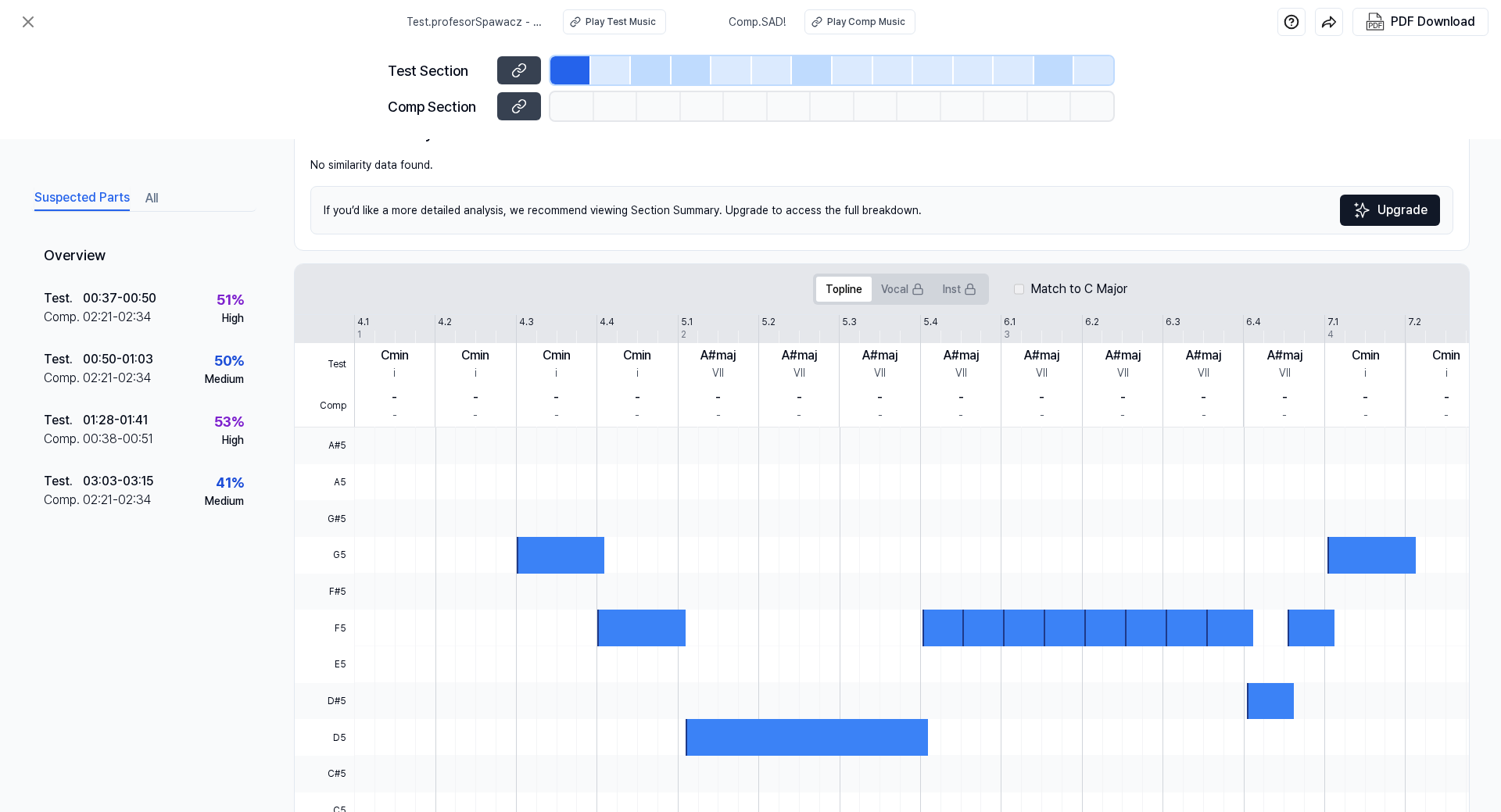
scroll to position [225, 0]
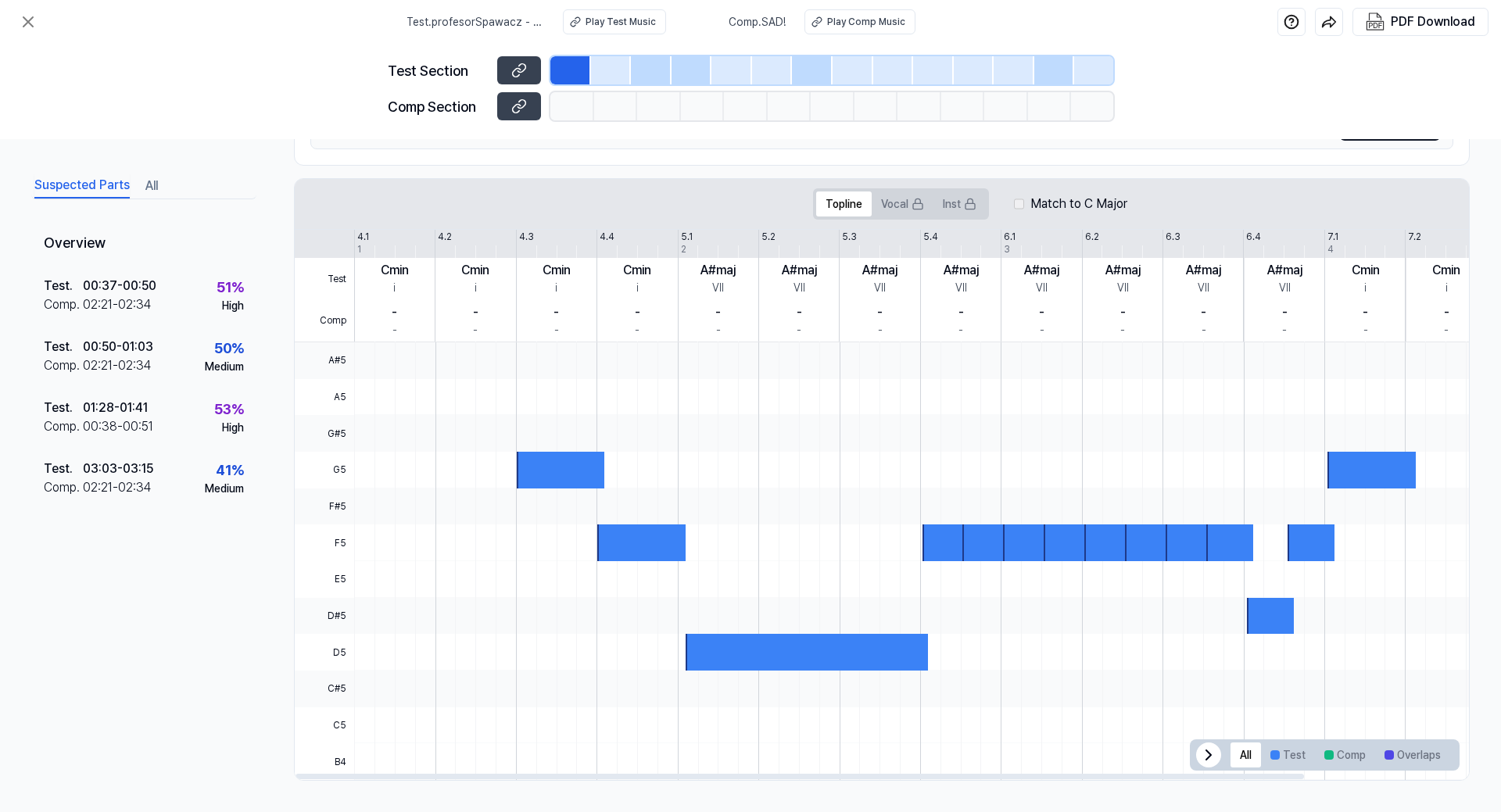
click at [576, 470] on div at bounding box center [560, 470] width 87 height 37
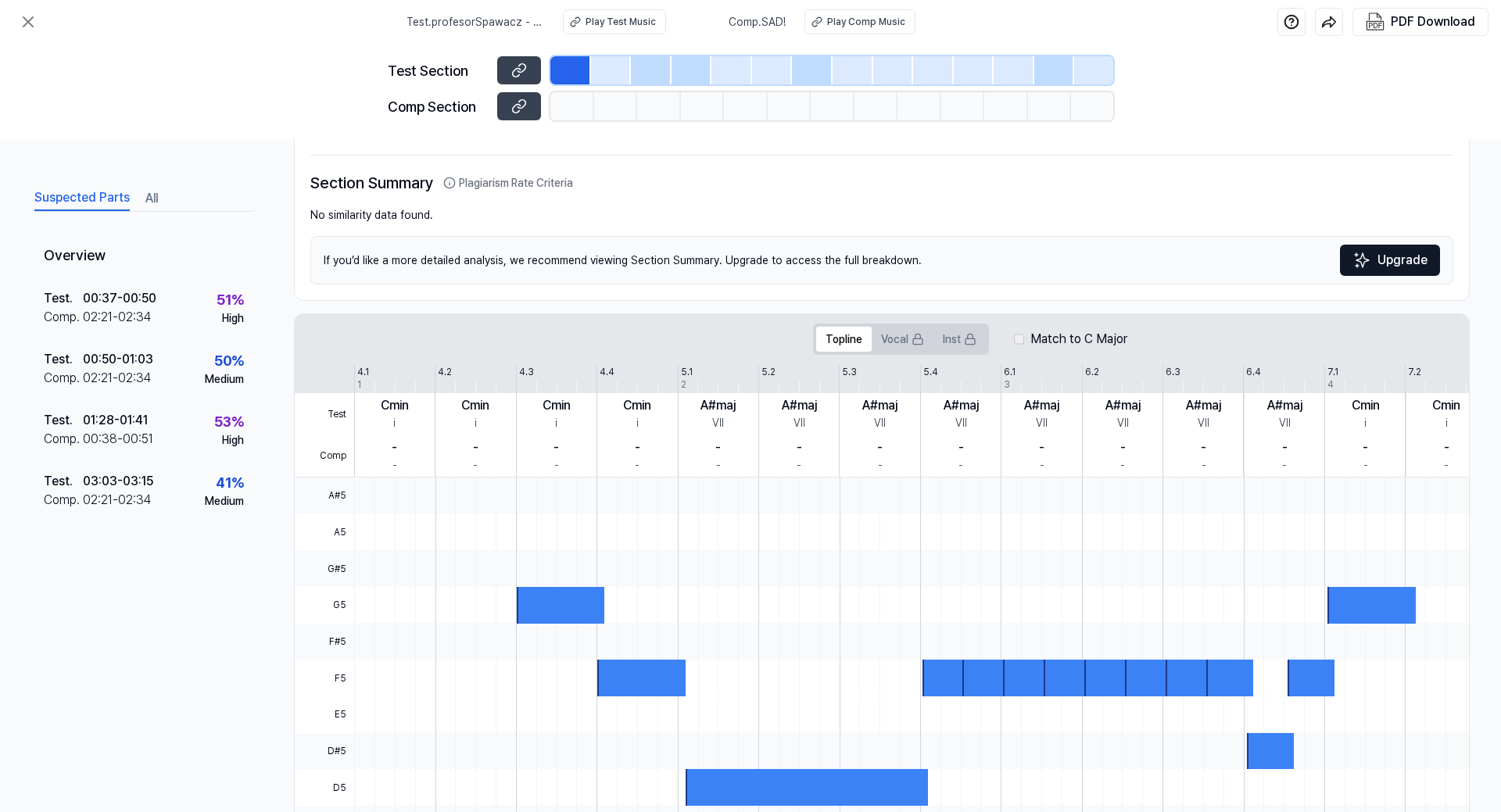
scroll to position [0, 0]
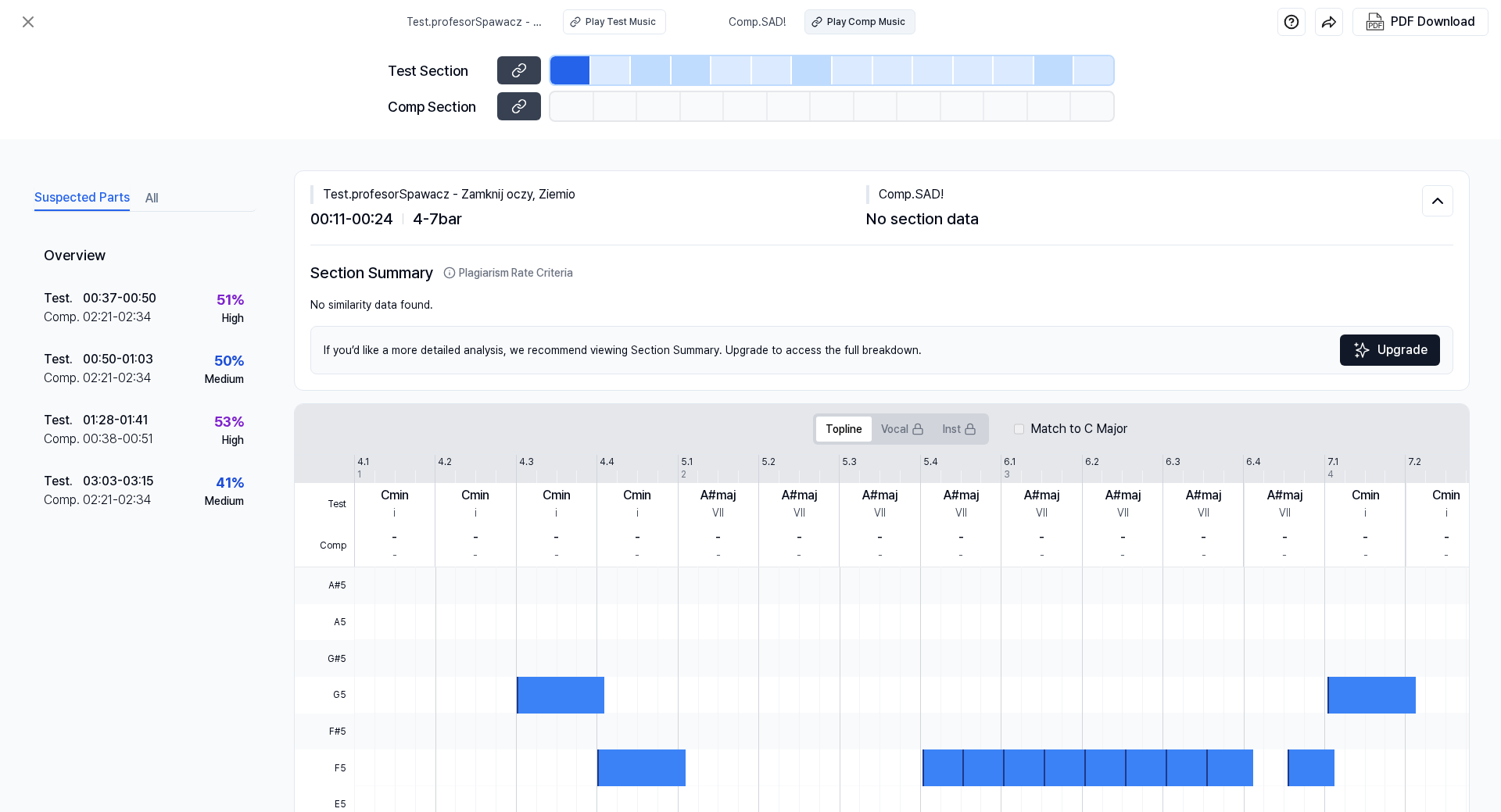
click at [856, 21] on div "Play Comp Music" at bounding box center [866, 22] width 79 height 14
click at [109, 372] on div "02:21 - 02:34" at bounding box center [117, 378] width 69 height 19
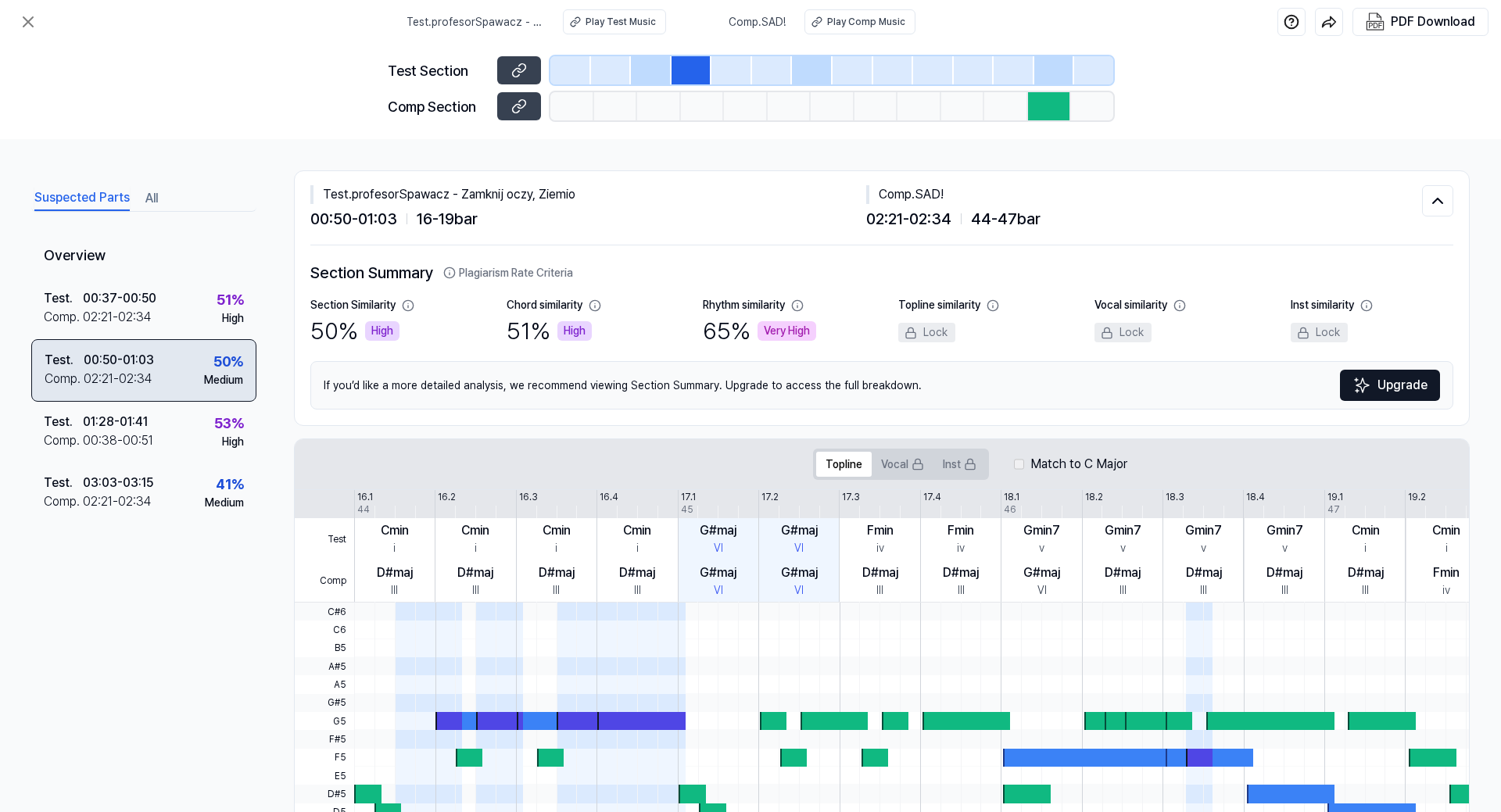
click at [120, 367] on div "00:50 - 01:03" at bounding box center [119, 360] width 71 height 19
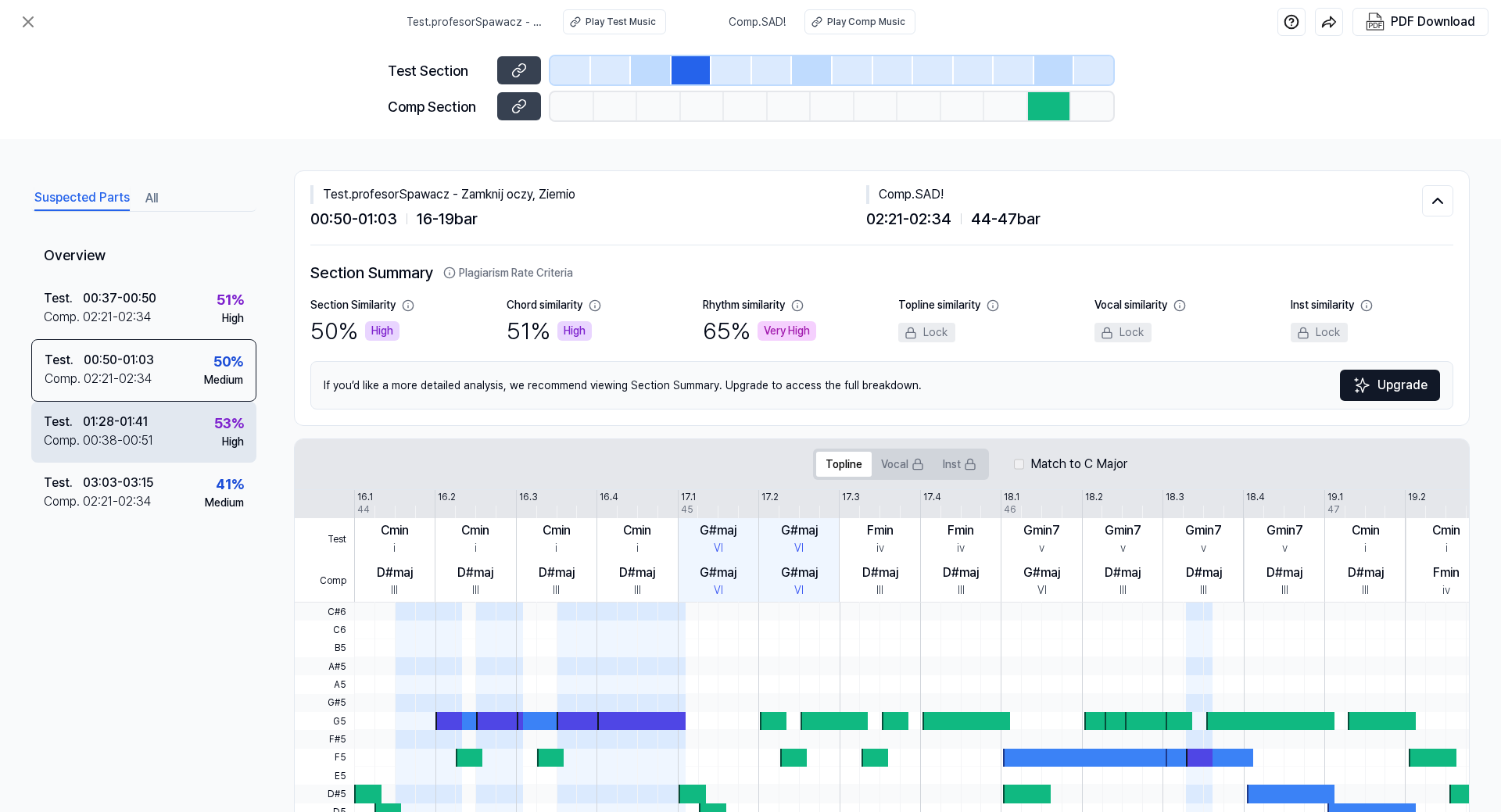
click at [138, 434] on div "00:38 - 00:51" at bounding box center [118, 440] width 71 height 19
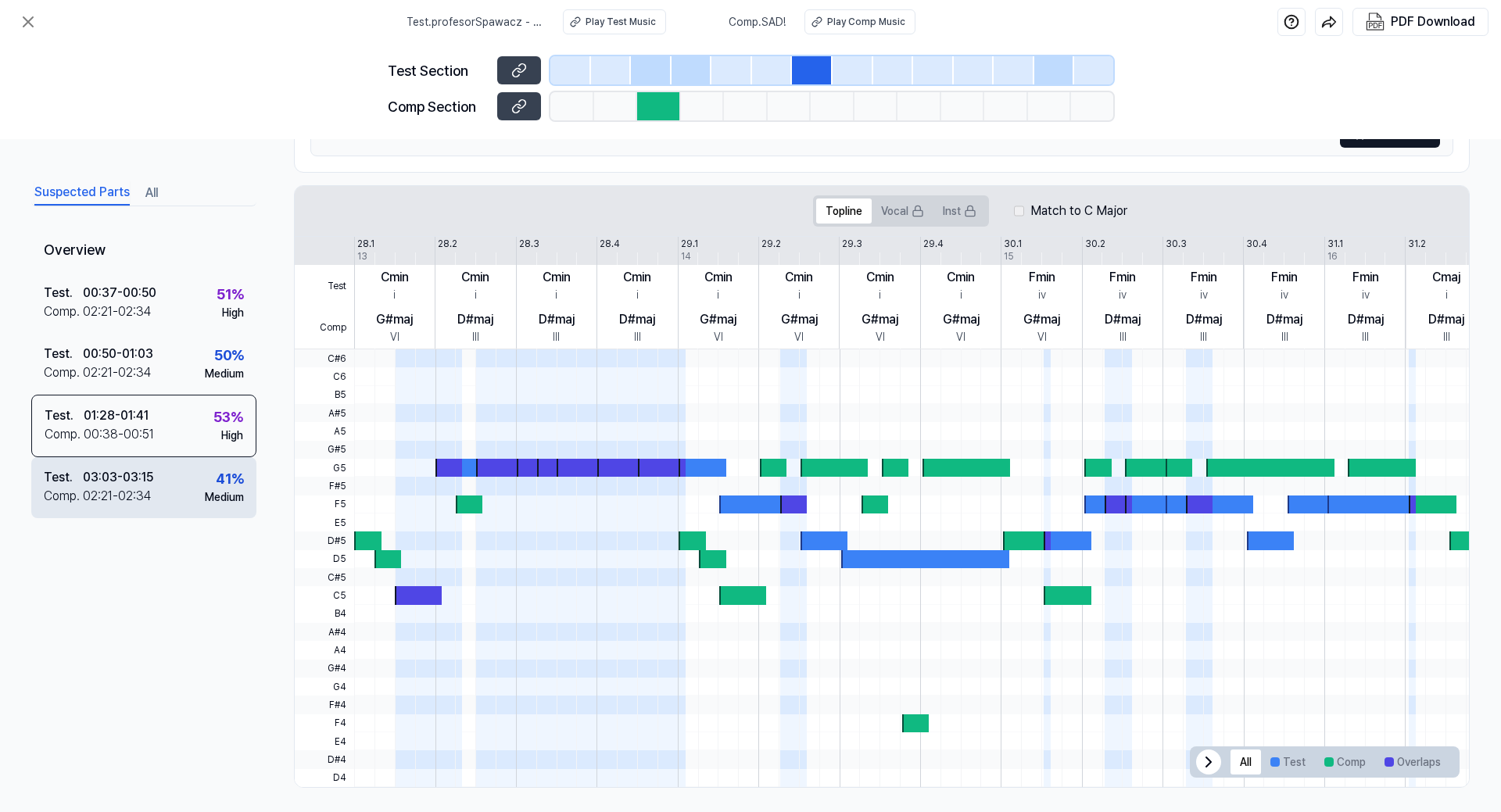
scroll to position [260, 0]
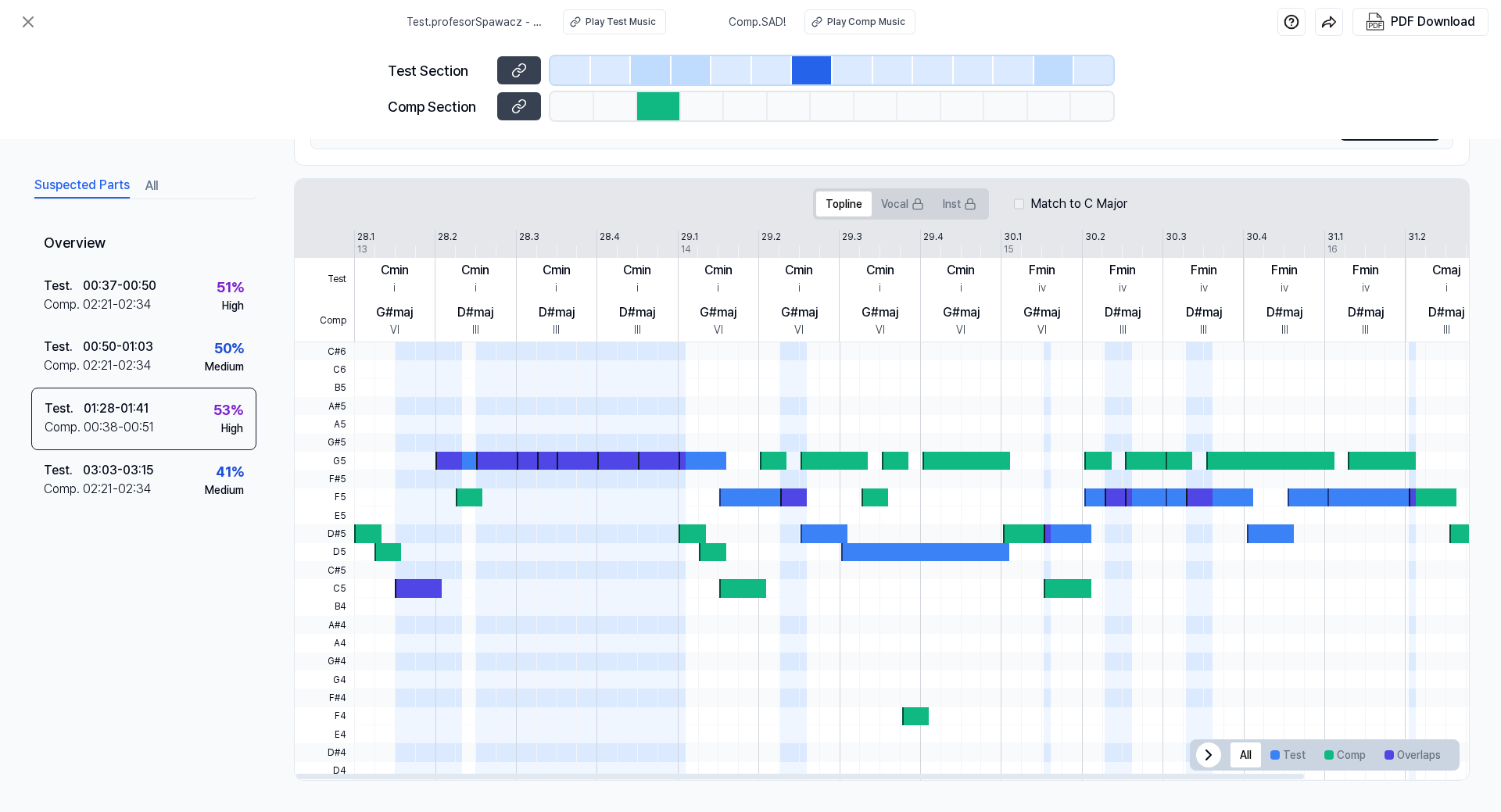
click at [543, 461] on div at bounding box center [550, 461] width 27 height 18
click at [1403, 761] on button "Overlaps" at bounding box center [1413, 755] width 75 height 25
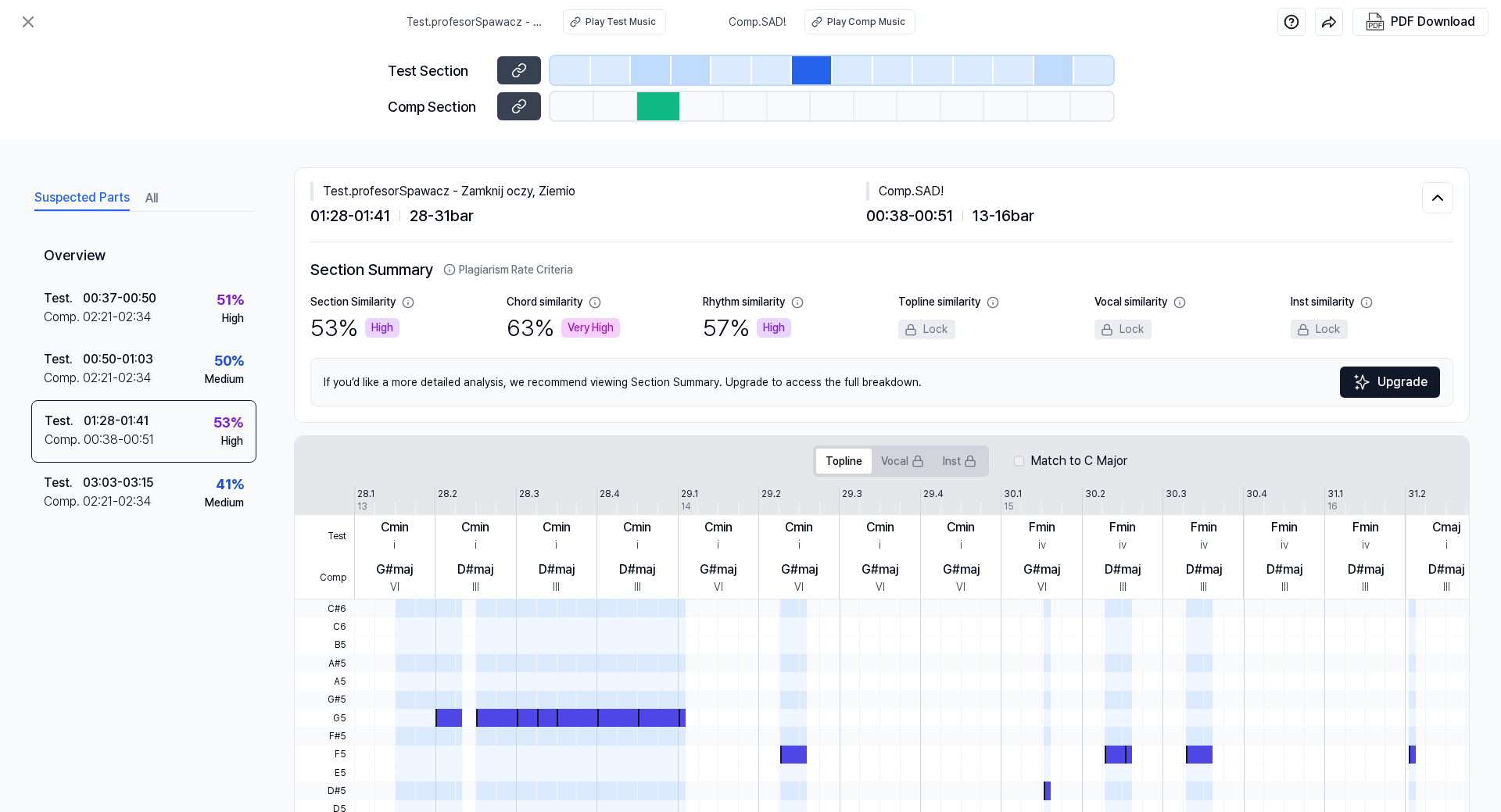
scroll to position [0, 0]
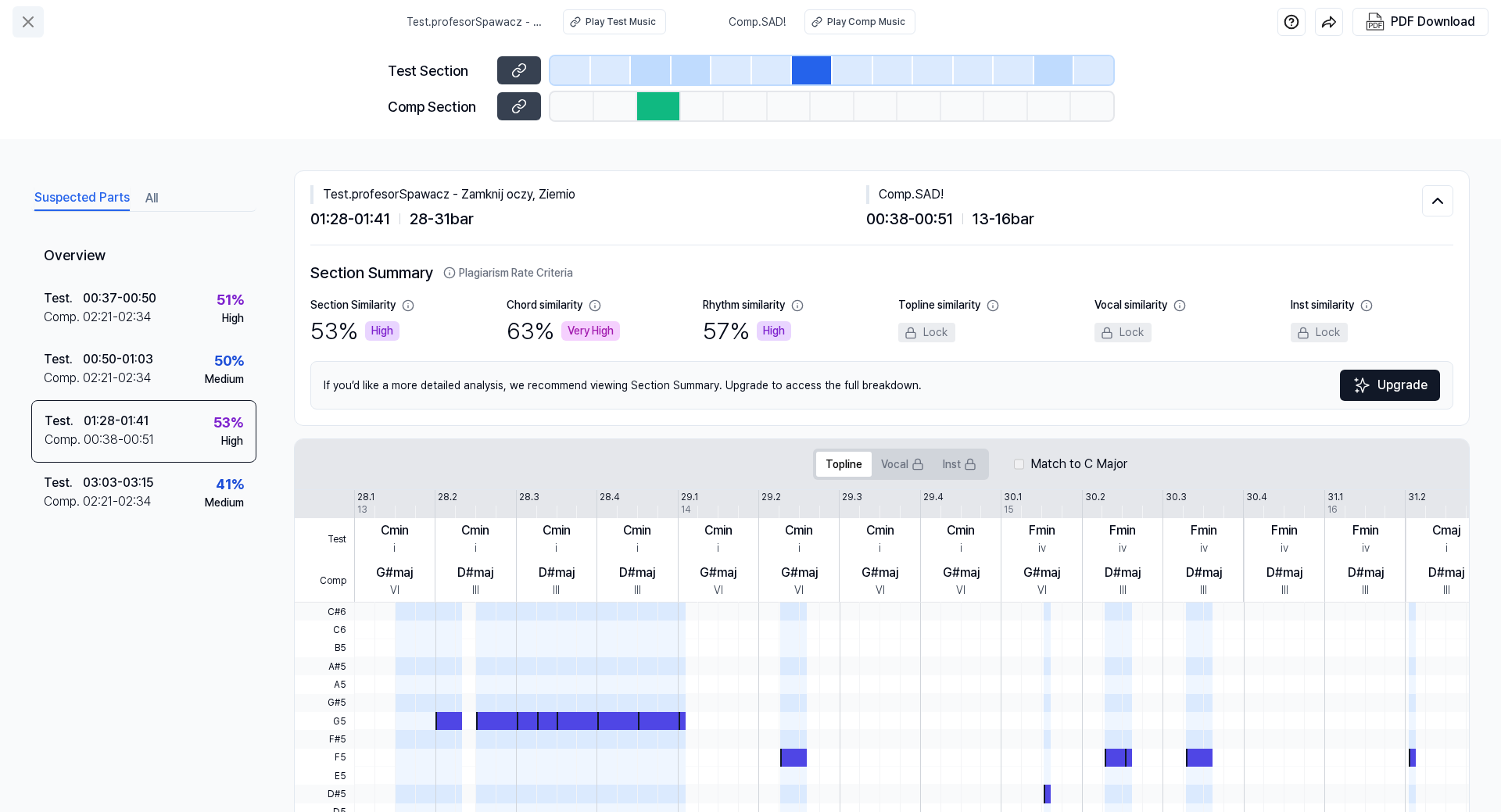
click at [22, 22] on icon at bounding box center [27, 21] width 19 height 19
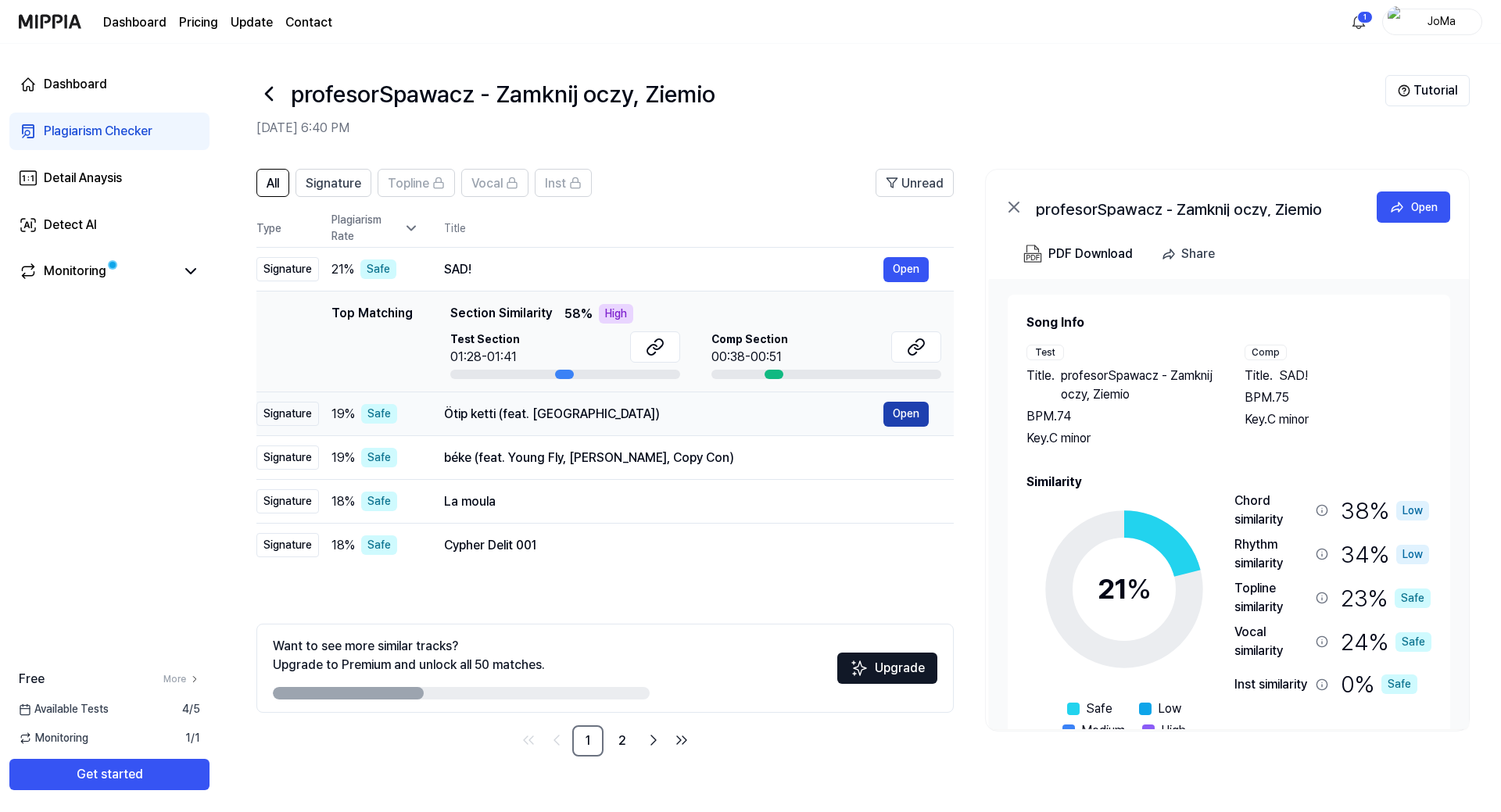
click at [906, 414] on button "Open" at bounding box center [906, 414] width 45 height 25
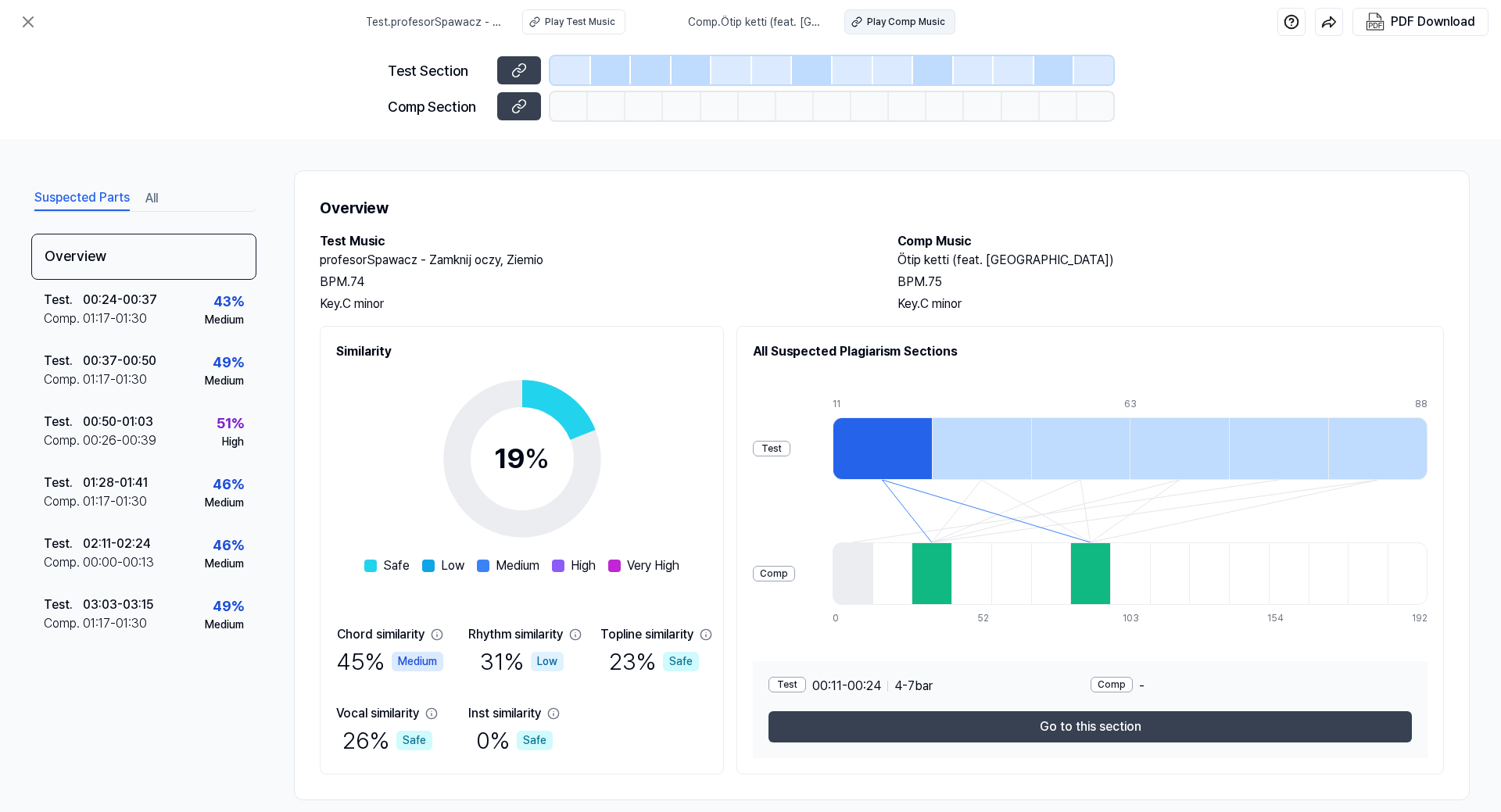
click at [877, 24] on div "Play Comp Music" at bounding box center [906, 22] width 79 height 14
click at [24, 17] on icon at bounding box center [28, 21] width 10 height 10
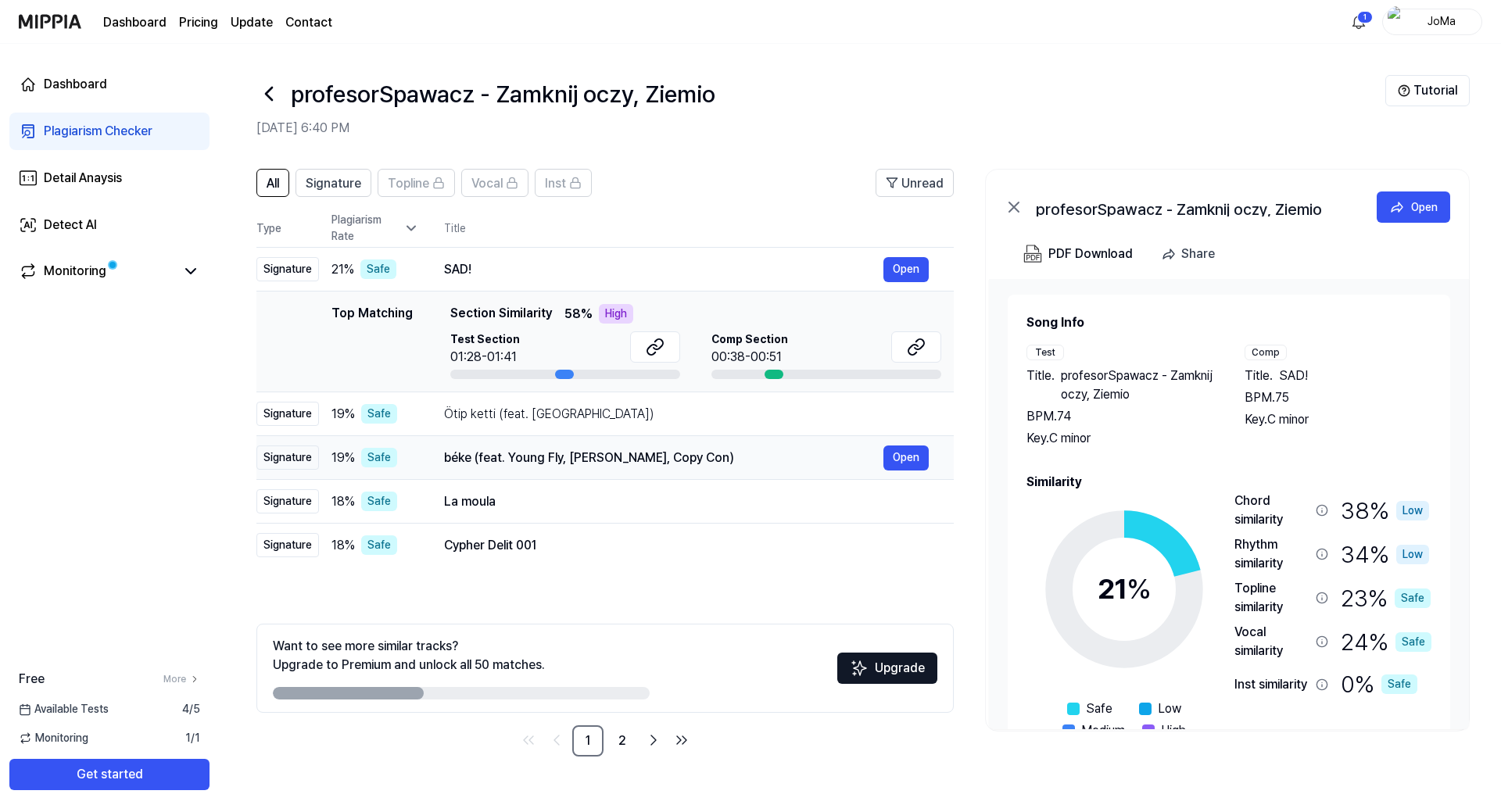
click at [717, 471] on td "béke (feat. Young Fly, Lord Panamo, Copy Con) Open" at bounding box center [687, 458] width 535 height 44
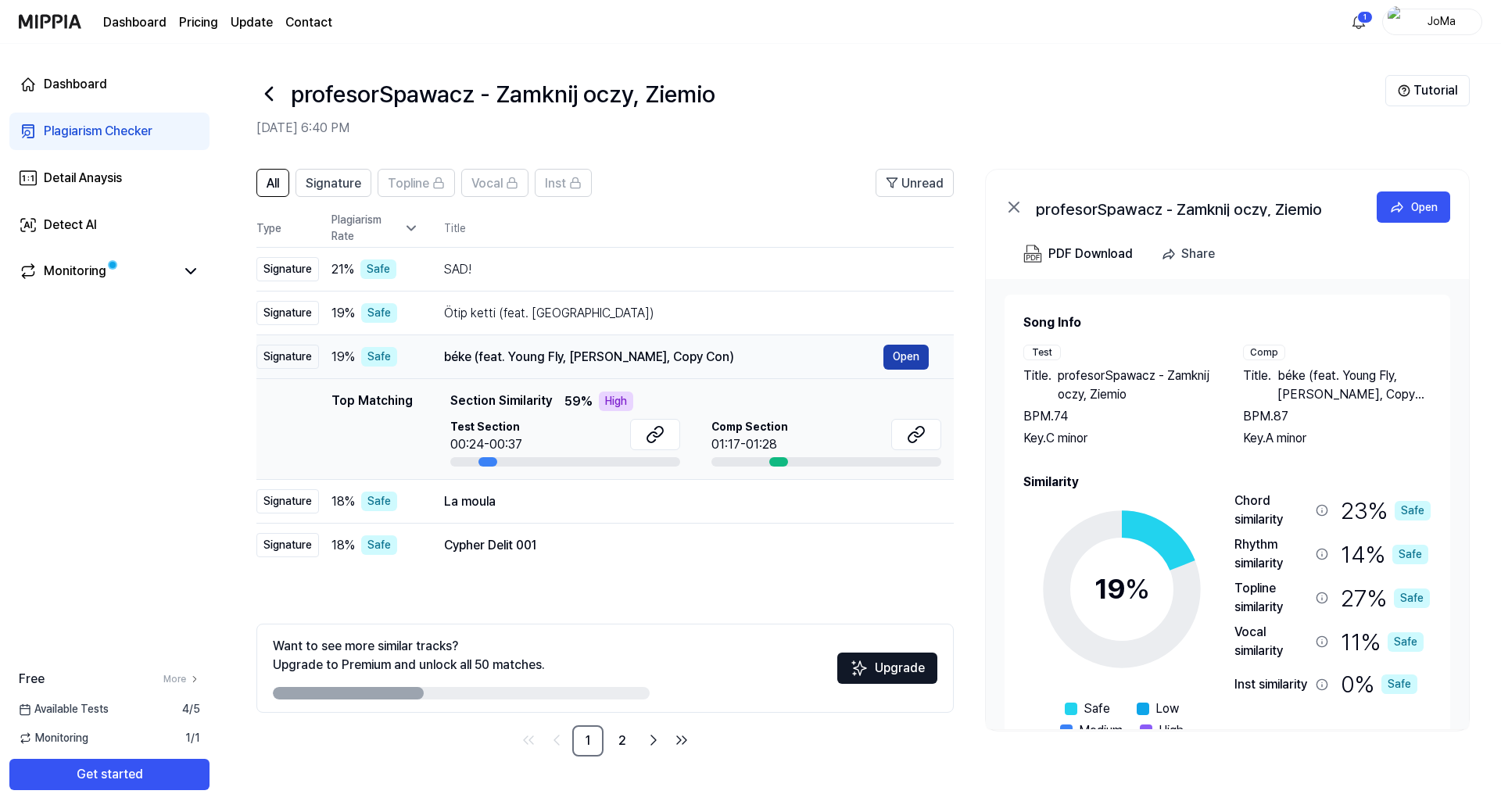
click at [904, 359] on button "Open" at bounding box center [906, 357] width 45 height 25
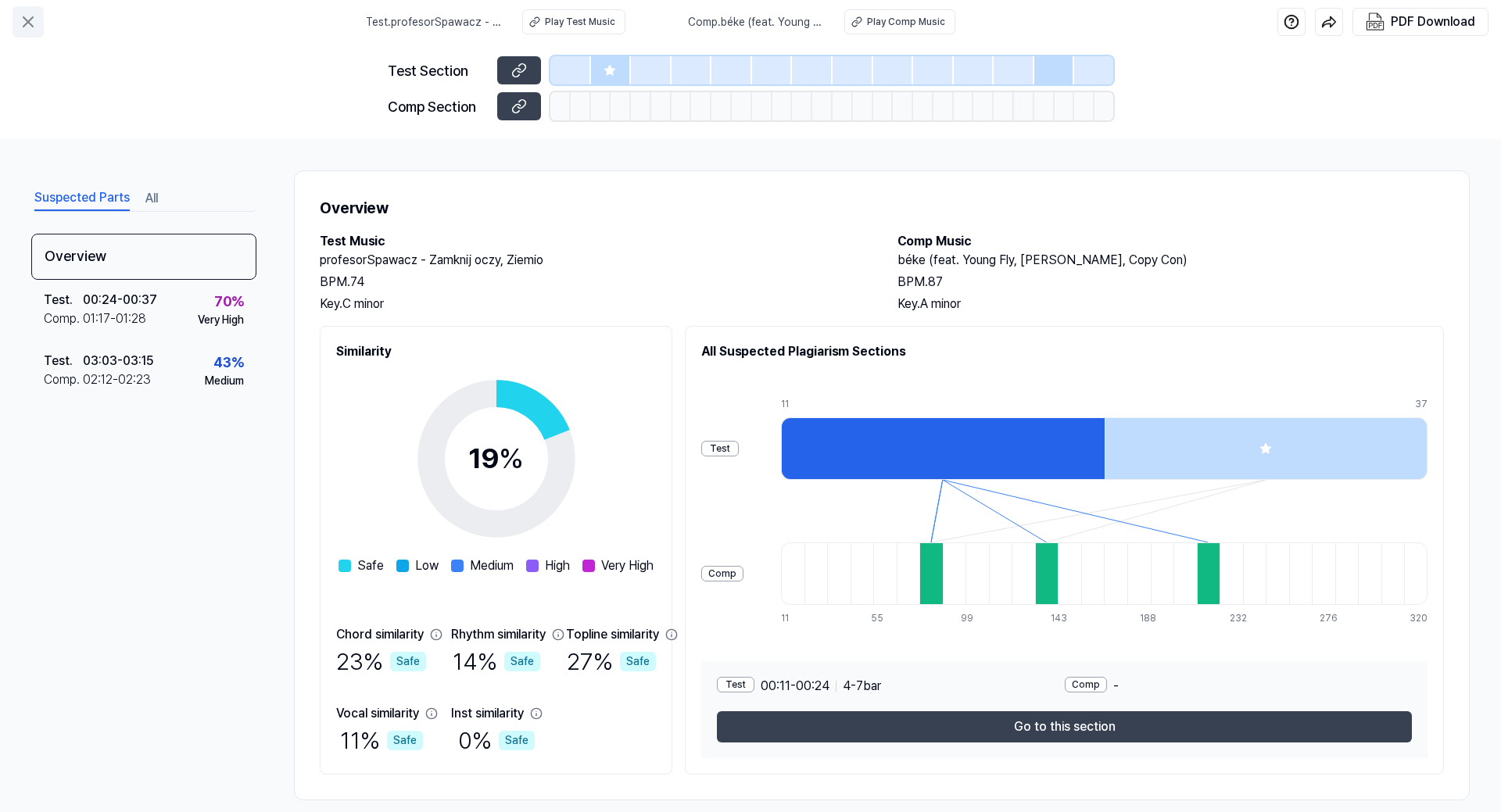
click at [34, 20] on icon at bounding box center [27, 21] width 19 height 19
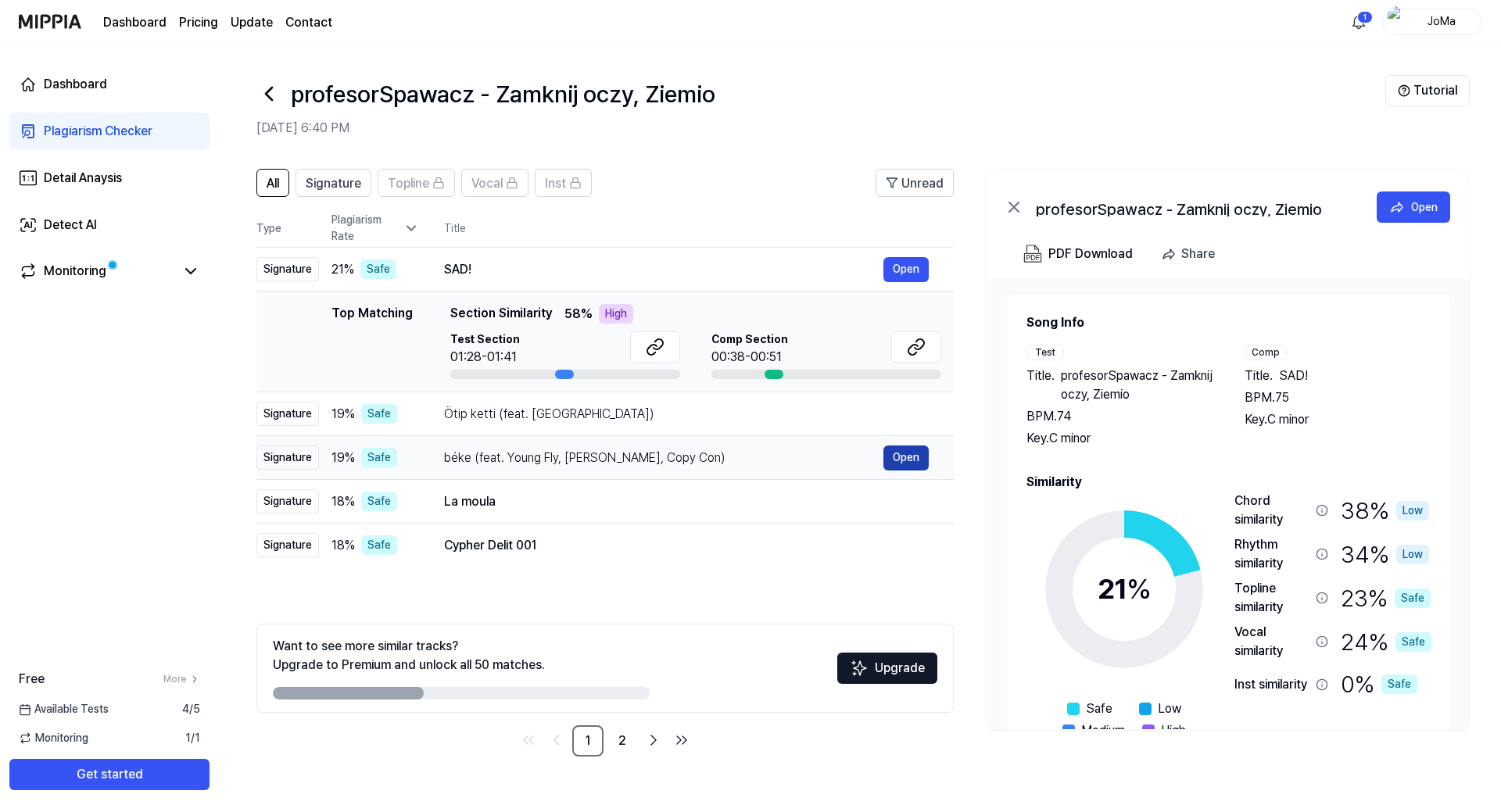
click at [901, 463] on button "Open" at bounding box center [906, 458] width 45 height 25
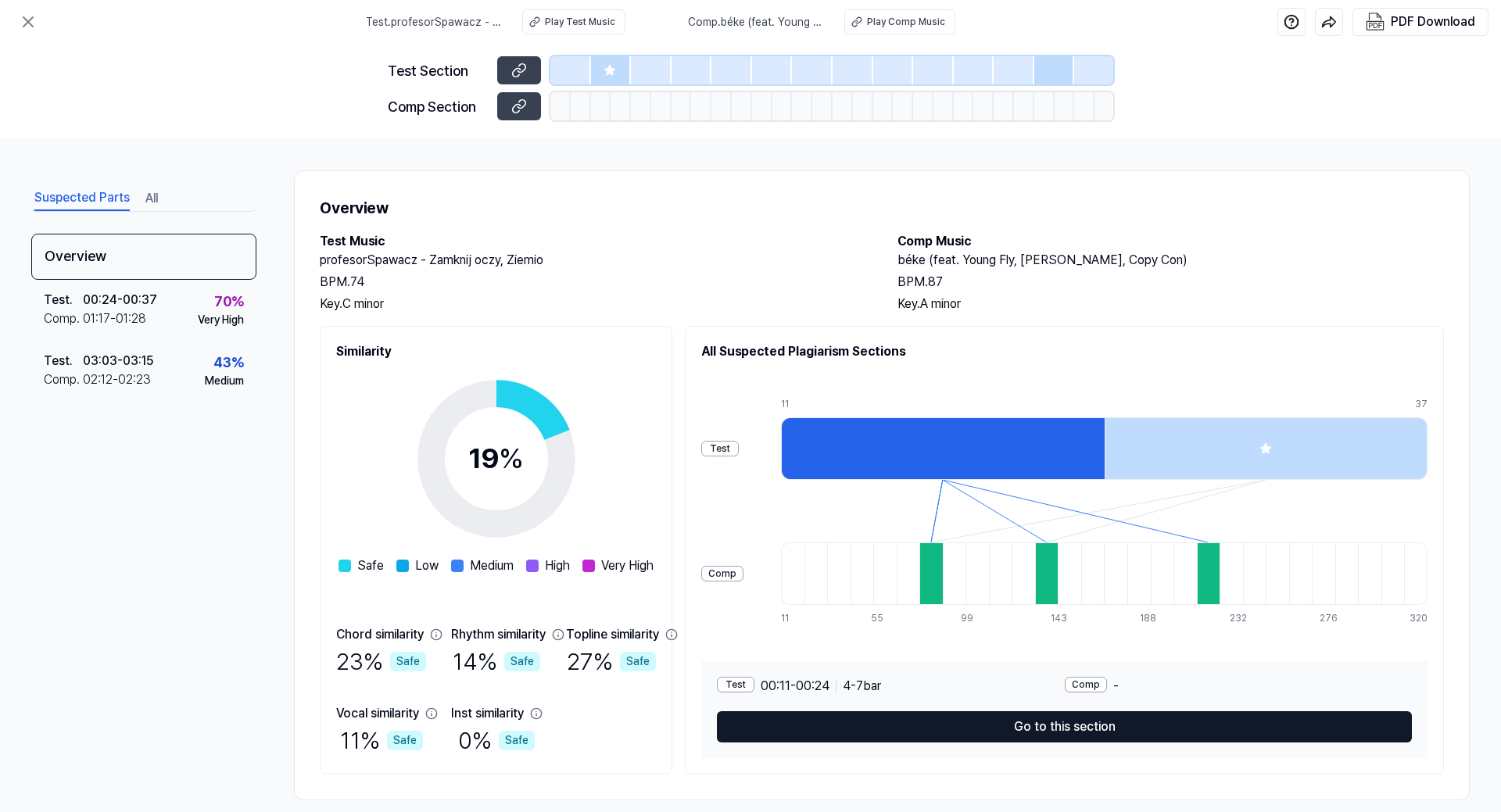
click at [1113, 726] on button "Go to this section" at bounding box center [1064, 726] width 695 height 31
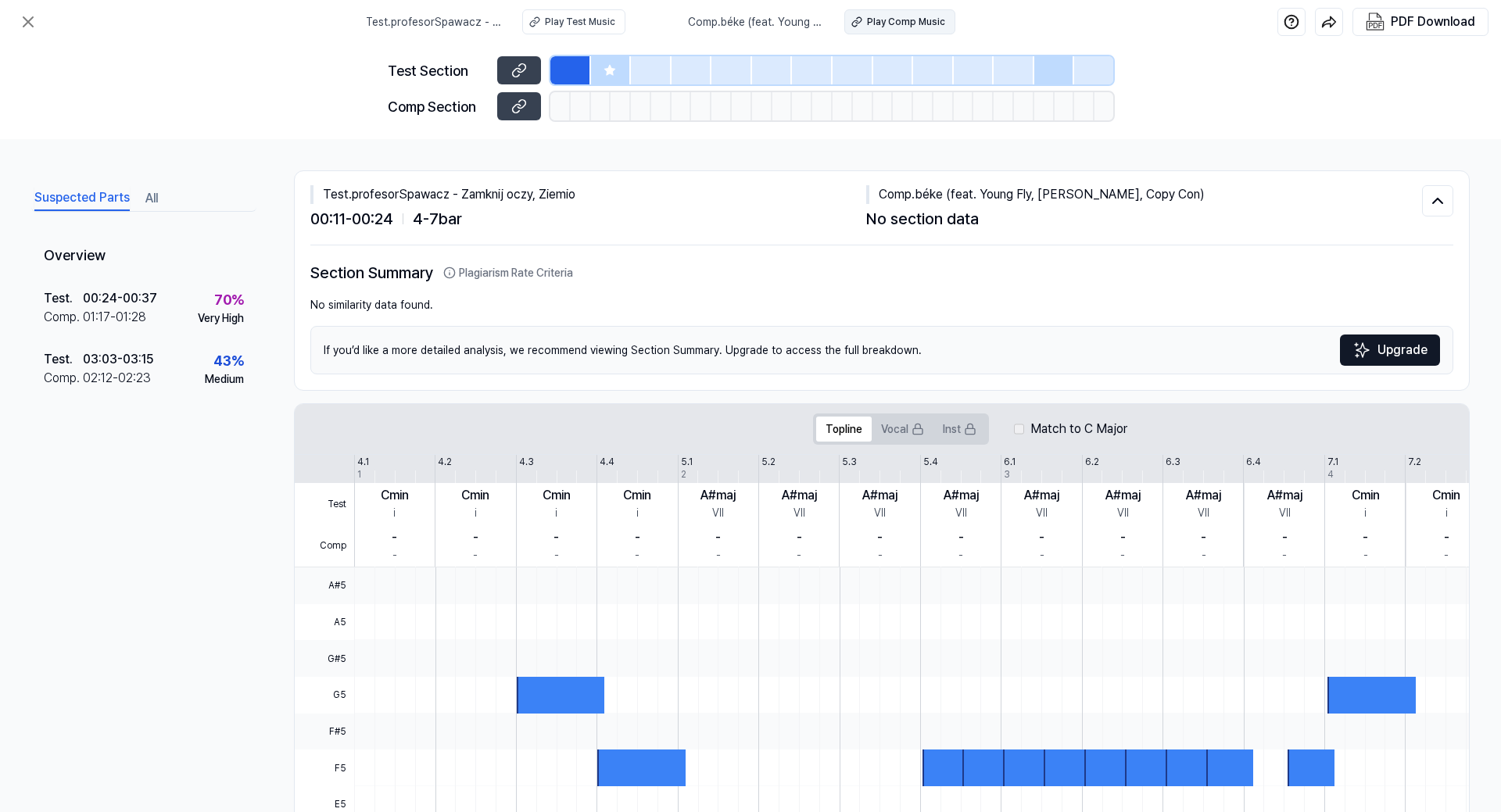
click at [867, 15] on button "Play Comp Music" at bounding box center [900, 22] width 111 height 25
